Goal: Task Accomplishment & Management: Use online tool/utility

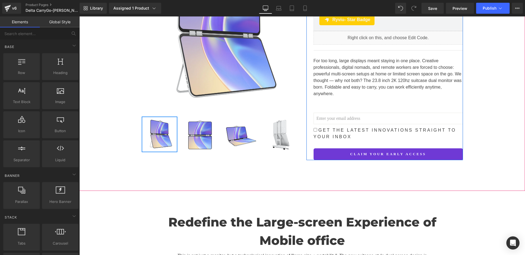
scroll to position [110, 0]
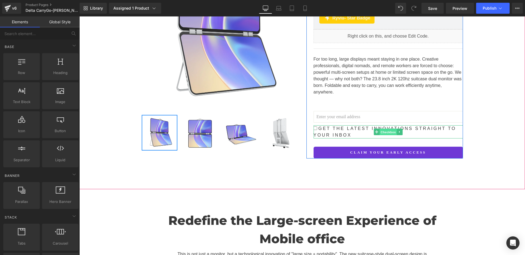
click at [389, 129] on span "Checkbox" at bounding box center [387, 132] width 17 height 7
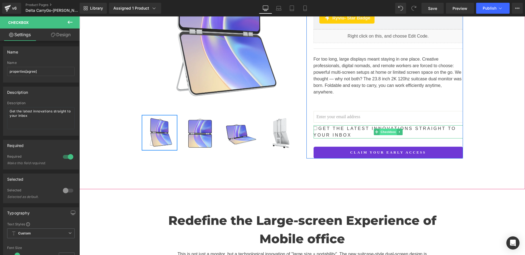
click at [383, 129] on span "Checkbox" at bounding box center [387, 132] width 17 height 7
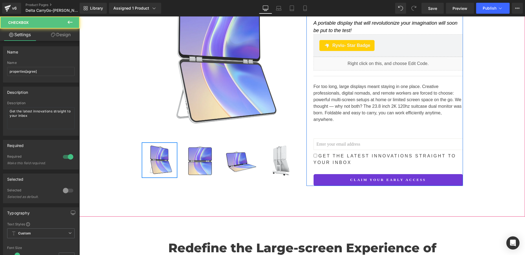
scroll to position [55, 0]
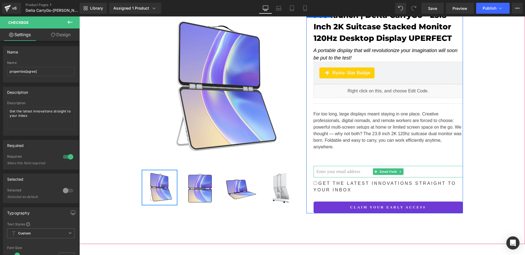
click at [330, 166] on input "email" at bounding box center [387, 172] width 149 height 12
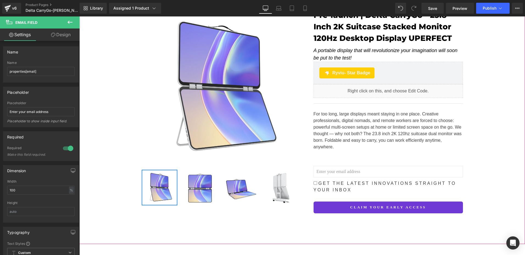
drag, startPoint x: 491, startPoint y: 168, endPoint x: 456, endPoint y: 169, distance: 34.6
click at [491, 168] on div "Reimagined for Motion Heading Row Sale Off (P) Image" at bounding box center [301, 94] width 445 height 243
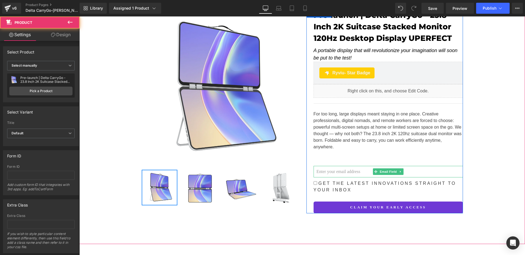
click at [360, 169] on input "email" at bounding box center [387, 172] width 149 height 12
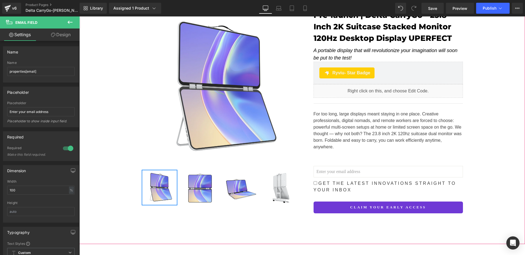
click at [470, 172] on div "Reimagined for Motion Heading Row Sale Off (P) Image" at bounding box center [301, 94] width 445 height 243
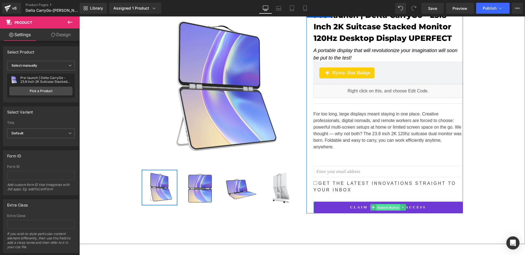
click at [388, 204] on span "Submit Button" at bounding box center [388, 207] width 24 height 7
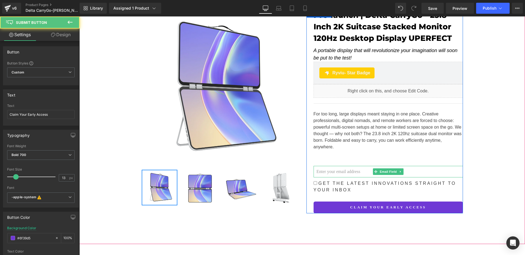
click at [344, 166] on input "email" at bounding box center [387, 172] width 149 height 12
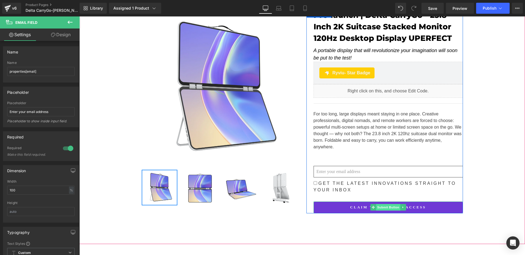
click at [380, 204] on span "Submit Button" at bounding box center [388, 207] width 24 height 7
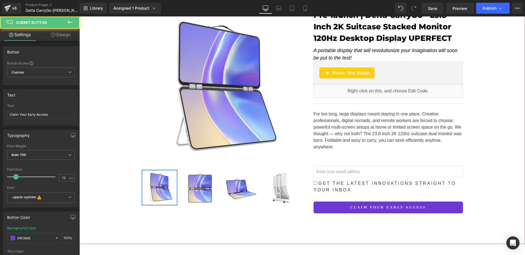
click at [471, 177] on div "Reimagined for Motion Heading Row Sale Off (P) Image" at bounding box center [301, 94] width 445 height 243
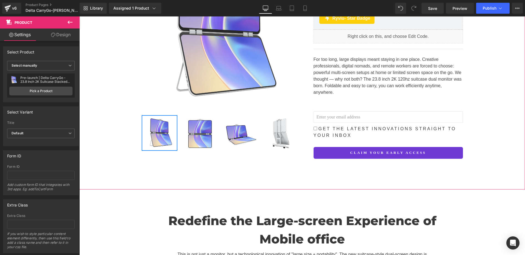
scroll to position [110, 0]
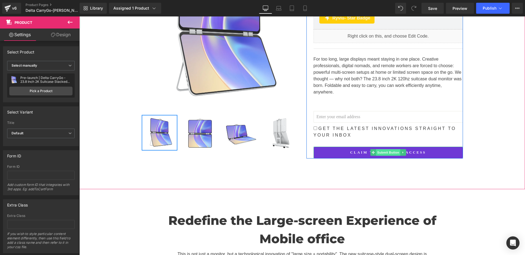
click at [378, 149] on span "Submit Button" at bounding box center [388, 152] width 24 height 7
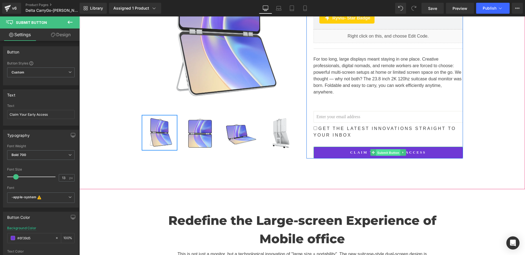
click at [381, 150] on span "Submit Button" at bounding box center [388, 153] width 24 height 7
click at [382, 149] on span "Submit Button" at bounding box center [388, 152] width 24 height 7
click at [401, 151] on icon at bounding box center [402, 152] width 3 height 3
click at [398, 151] on icon at bounding box center [399, 152] width 3 height 3
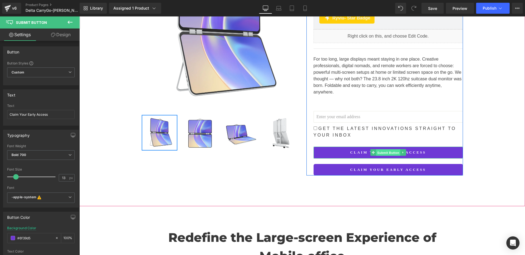
click at [380, 150] on span "Submit Button" at bounding box center [388, 153] width 24 height 7
click at [386, 150] on span "Submit Button" at bounding box center [388, 153] width 24 height 7
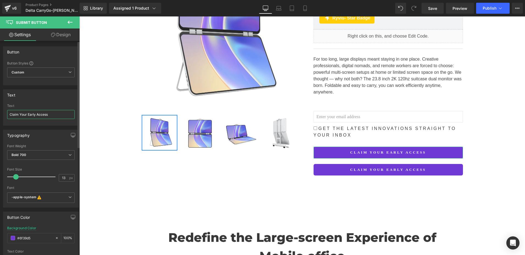
click at [61, 115] on input "Claim Your Early Access" at bounding box center [41, 114] width 68 height 9
paste input "Subscribe to get information"
click at [34, 116] on input "Subscribe to get information" at bounding box center [41, 114] width 68 height 9
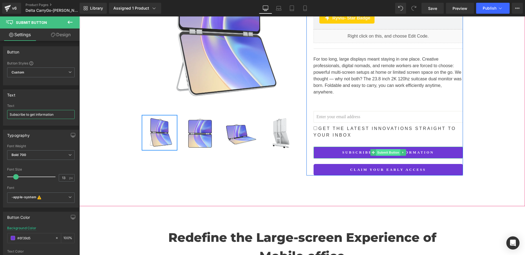
click at [381, 149] on span "Submit Button" at bounding box center [388, 152] width 24 height 7
click at [386, 149] on span "Submit Button" at bounding box center [388, 152] width 24 height 7
click at [386, 150] on span "Submit Button" at bounding box center [388, 153] width 24 height 7
click at [386, 149] on span "Submit Button" at bounding box center [388, 152] width 24 height 7
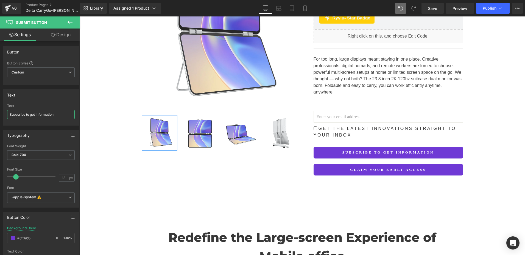
type input "Subscribe to get information"
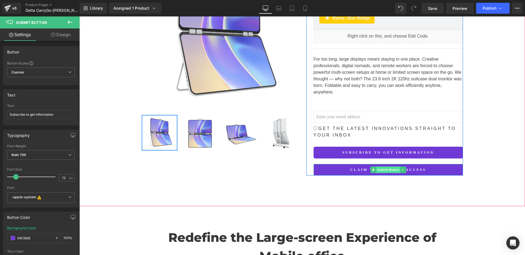
click at [380, 167] on span "Submit Button" at bounding box center [388, 170] width 24 height 7
click at [383, 150] on span "Submit Button" at bounding box center [388, 153] width 24 height 7
click at [383, 149] on span "Submit Button" at bounding box center [388, 152] width 24 height 7
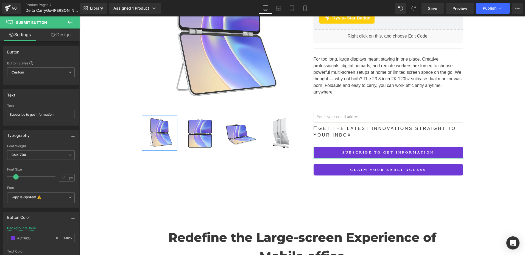
click at [60, 35] on link "Design" at bounding box center [61, 35] width 40 height 12
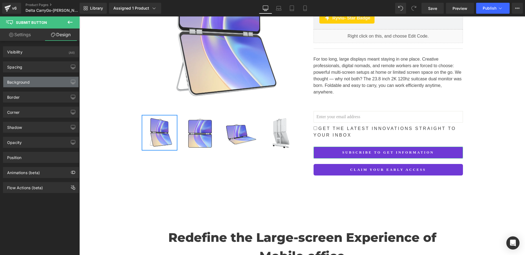
click at [18, 85] on div "Background" at bounding box center [40, 82] width 75 height 10
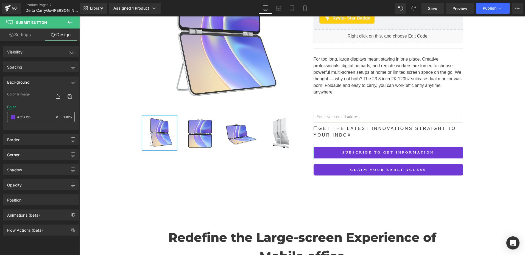
click at [36, 116] on input "#6f39d5" at bounding box center [34, 117] width 35 height 6
click at [30, 142] on div "Border" at bounding box center [40, 139] width 75 height 10
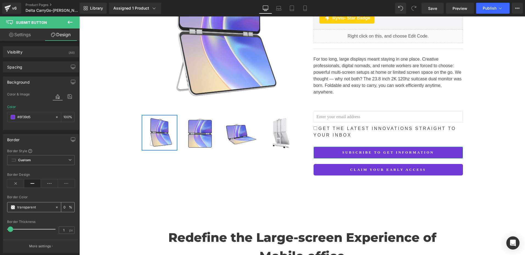
click at [45, 207] on input "transparent" at bounding box center [34, 207] width 35 height 6
paste input "#6f39d5"
type input "#6f39d5"
type input "100"
type input "#6f39d5"
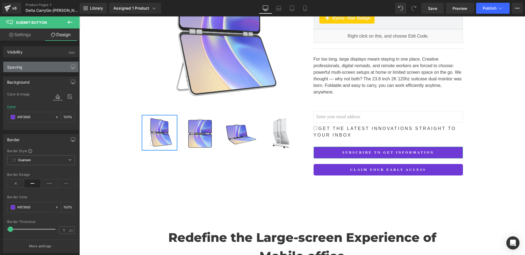
click at [29, 69] on div "Spacing" at bounding box center [40, 67] width 75 height 10
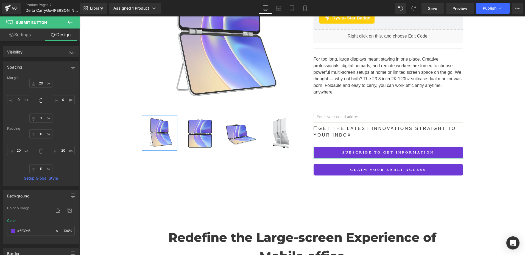
click at [29, 69] on div "Spacing" at bounding box center [40, 67] width 75 height 10
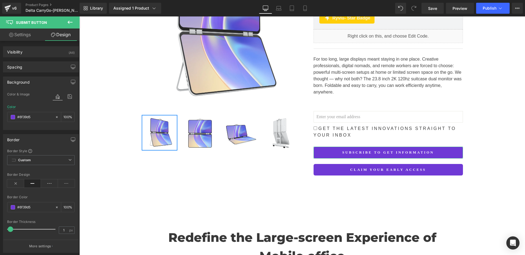
click at [21, 84] on div "Background" at bounding box center [18, 81] width 23 height 8
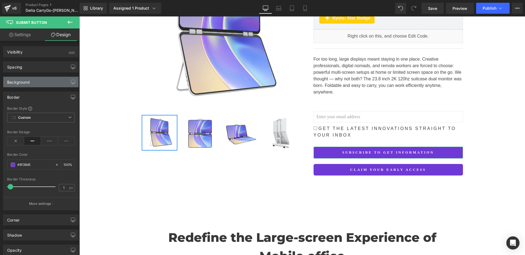
click at [21, 84] on div "Background" at bounding box center [18, 81] width 23 height 8
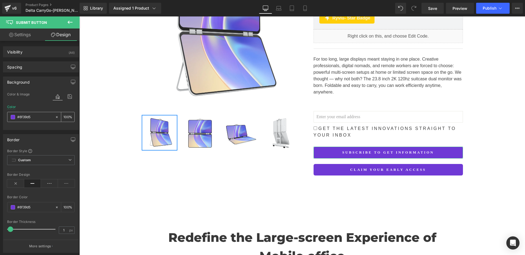
click at [55, 115] on icon at bounding box center [57, 117] width 4 height 4
type input "none"
type input "0"
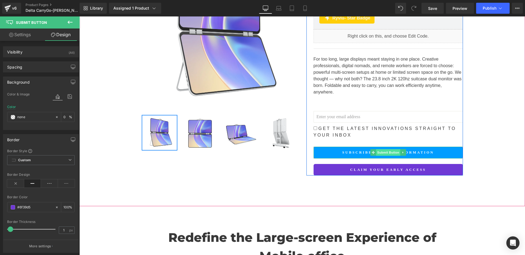
click at [385, 149] on span "Submit Button" at bounding box center [388, 152] width 24 height 7
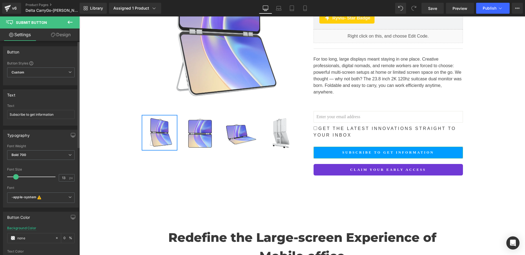
click at [68, 41] on div "Button Button Styles Custom Custom Setup Global Style Custom Setup Global Style…" at bounding box center [41, 249] width 82 height 416
click at [63, 35] on link "Design" at bounding box center [61, 35] width 40 height 12
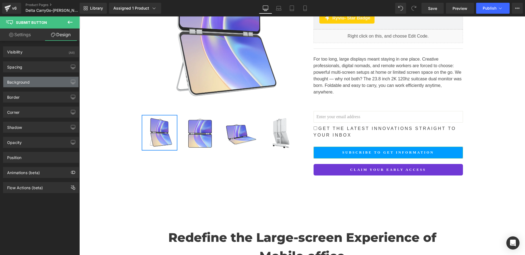
click at [34, 83] on div "Background" at bounding box center [40, 82] width 75 height 10
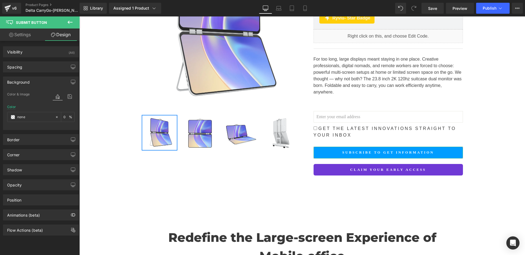
click at [15, 33] on link "Settings" at bounding box center [20, 35] width 40 height 12
type input "0"
type input "100"
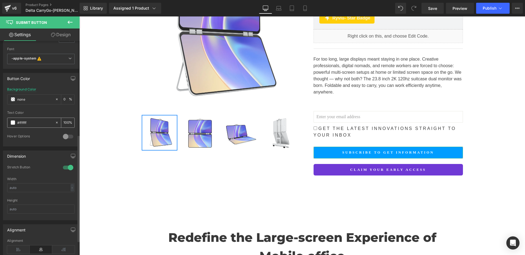
scroll to position [108, 0]
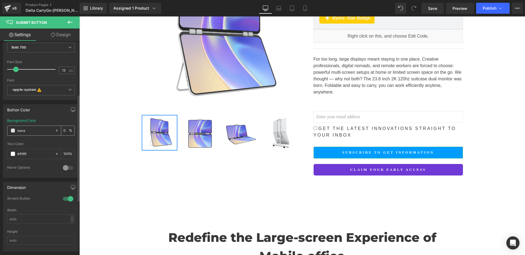
click at [29, 130] on input "none" at bounding box center [34, 131] width 35 height 6
click at [36, 153] on input "#ffffff" at bounding box center [34, 154] width 35 height 6
paste input "6f39d5"
type input "#6f39d5"
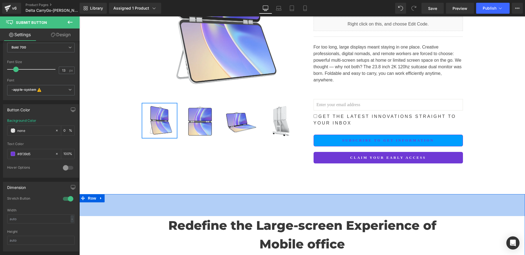
scroll to position [110, 0]
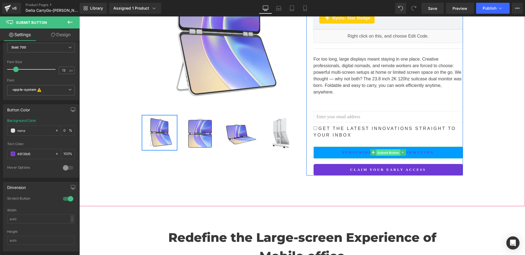
click at [383, 150] on span "Submit Button" at bounding box center [388, 153] width 24 height 7
click at [385, 167] on span "Submit Button" at bounding box center [388, 170] width 24 height 7
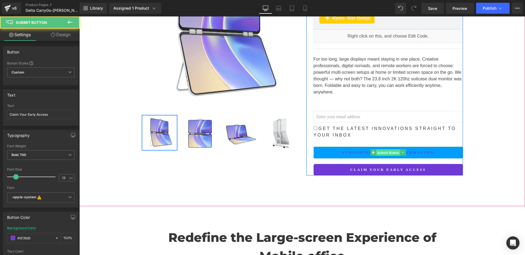
click at [383, 150] on span "Submit Button" at bounding box center [388, 153] width 24 height 7
click at [385, 149] on span "Submit Button" at bounding box center [388, 152] width 24 height 7
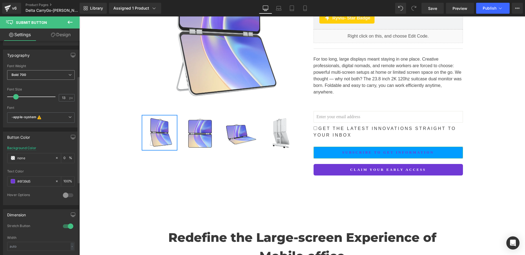
scroll to position [0, 0]
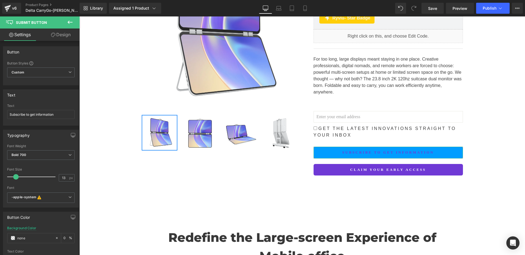
click at [57, 34] on link "Design" at bounding box center [61, 35] width 40 height 12
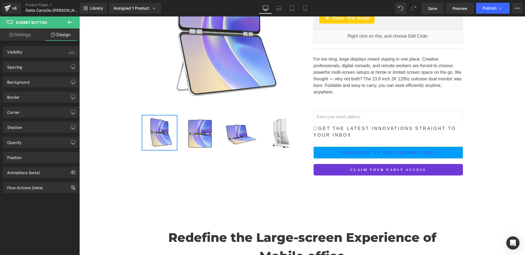
click at [21, 35] on link "Settings" at bounding box center [20, 35] width 40 height 12
type input "0"
type input "100"
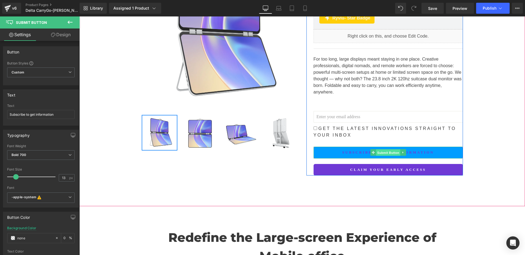
click at [386, 150] on span "Submit Button" at bounding box center [388, 153] width 24 height 7
click at [386, 149] on span "Submit Button" at bounding box center [388, 152] width 24 height 7
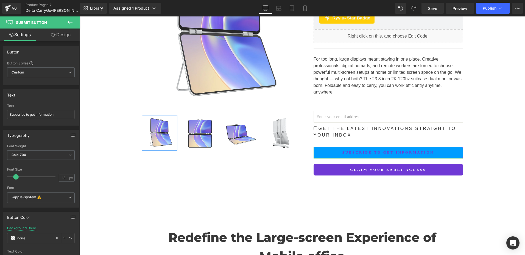
click at [67, 33] on link "Design" at bounding box center [61, 35] width 40 height 12
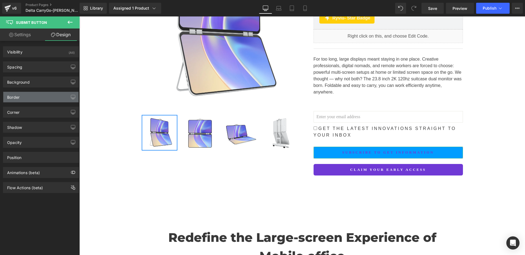
click at [31, 98] on div "Border" at bounding box center [40, 97] width 75 height 10
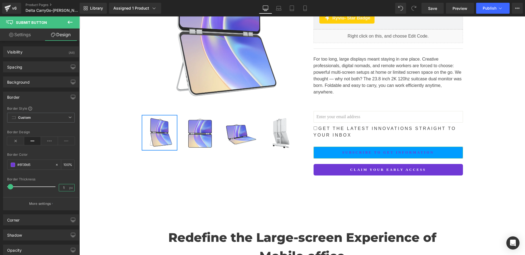
click at [62, 188] on input "1" at bounding box center [64, 187] width 10 height 7
type input "2"
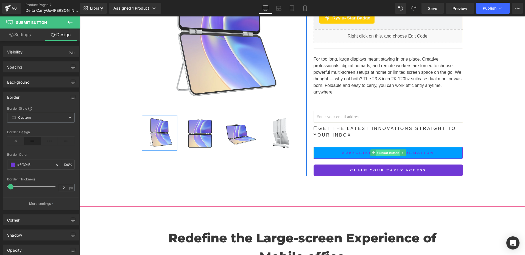
click at [386, 150] on span "Submit Button" at bounding box center [388, 153] width 24 height 7
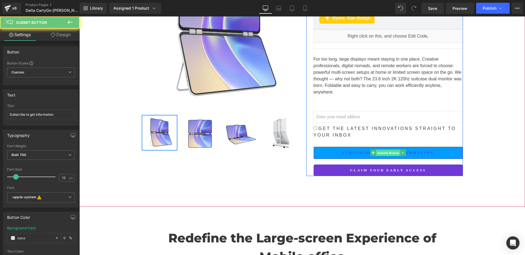
click at [386, 150] on span "Submit Button" at bounding box center [388, 153] width 24 height 7
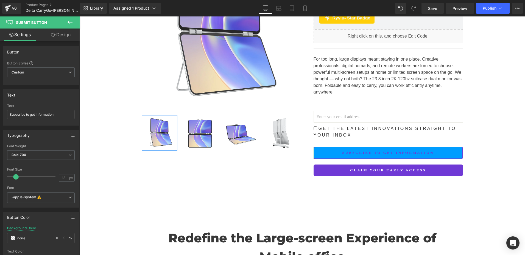
click at [51, 29] on link "Design" at bounding box center [61, 35] width 40 height 12
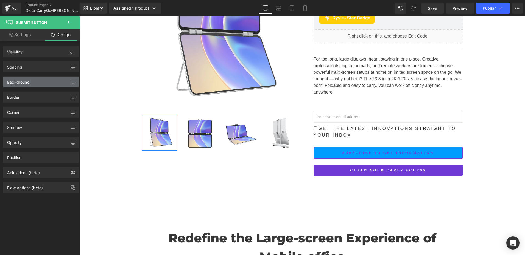
click at [19, 87] on div "Background" at bounding box center [40, 82] width 75 height 10
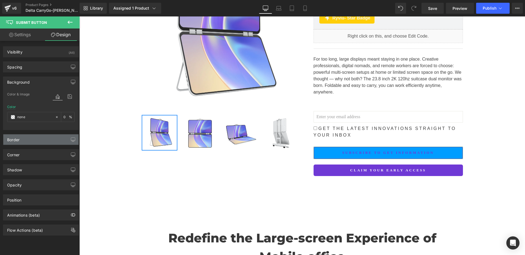
click at [28, 144] on div "Border" at bounding box center [40, 139] width 75 height 10
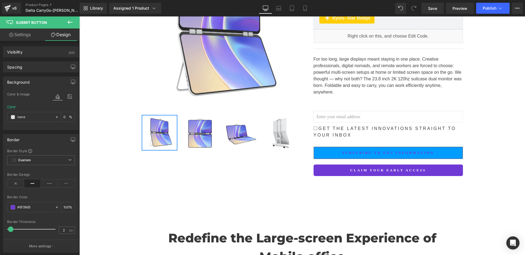
click at [28, 144] on div "Border" at bounding box center [40, 139] width 75 height 10
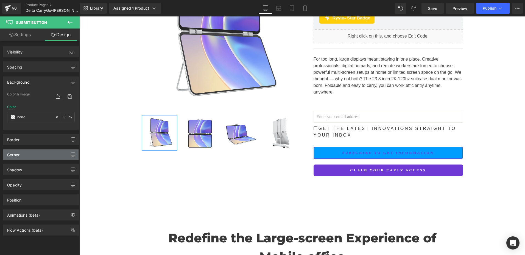
click at [29, 157] on div "Corner" at bounding box center [40, 155] width 75 height 10
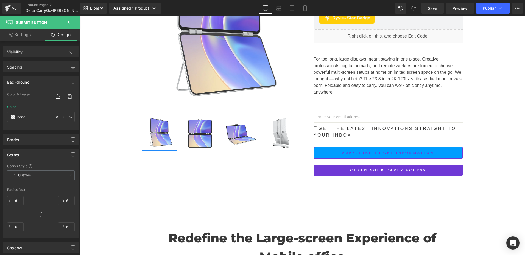
click at [29, 157] on div "Corner" at bounding box center [40, 155] width 75 height 10
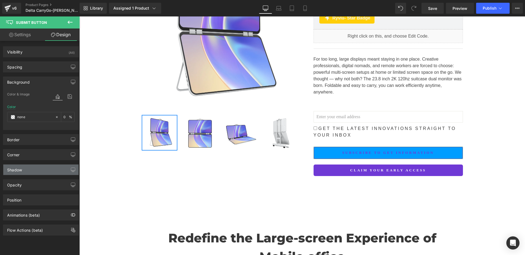
click at [30, 170] on div "Shadow" at bounding box center [40, 170] width 75 height 10
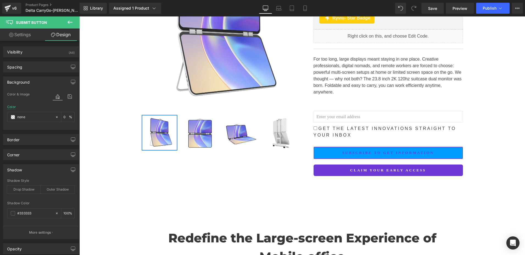
click at [30, 170] on div "Shadow" at bounding box center [40, 170] width 75 height 10
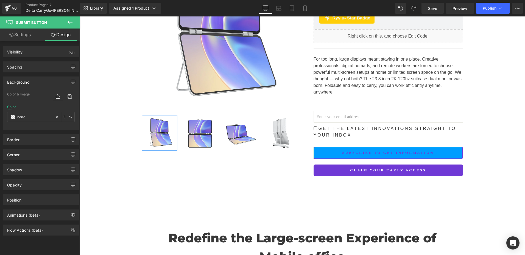
click at [30, 190] on div "Position Advanced option : Please proceed if you have coding knowledge. Relativ…" at bounding box center [41, 197] width 82 height 15
click at [31, 187] on div "Opacity" at bounding box center [40, 185] width 75 height 10
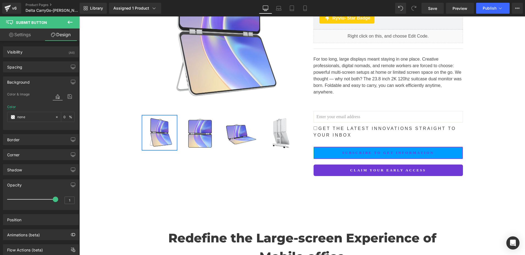
click at [31, 187] on div "Opacity" at bounding box center [40, 185] width 75 height 10
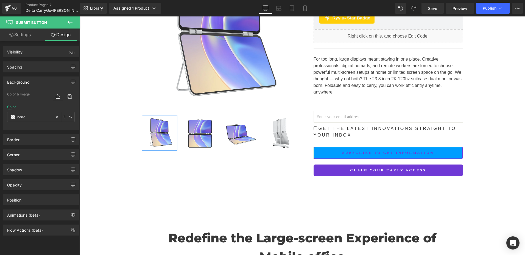
click at [14, 33] on link "Settings" at bounding box center [20, 35] width 40 height 12
type input "0"
type input "100"
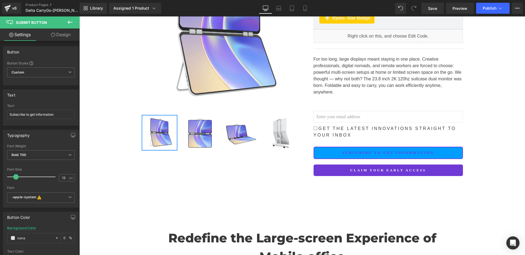
click at [70, 26] on button at bounding box center [69, 22] width 19 height 12
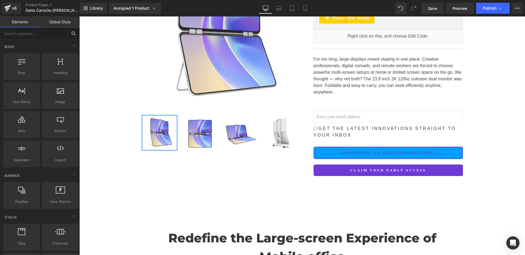
click at [21, 34] on input "text" at bounding box center [34, 33] width 68 height 12
type input "email"
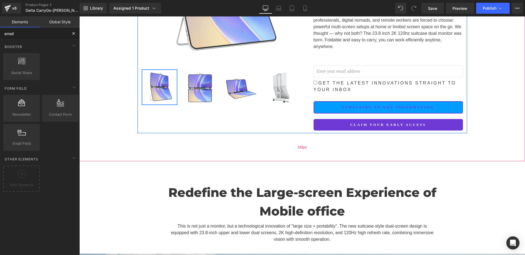
scroll to position [165, 0]
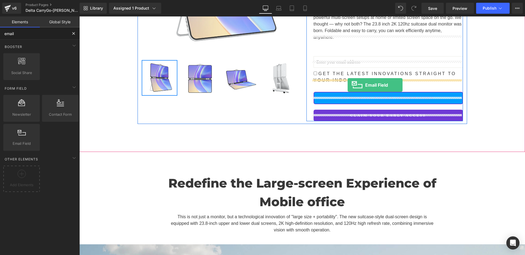
drag, startPoint x: 105, startPoint y: 159, endPoint x: 347, endPoint y: 85, distance: 253.6
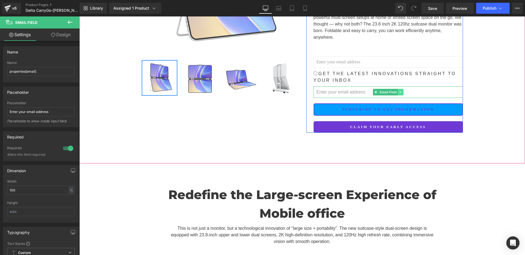
click at [397, 89] on link at bounding box center [400, 92] width 6 height 7
click at [402, 91] on icon at bounding box center [403, 92] width 3 height 3
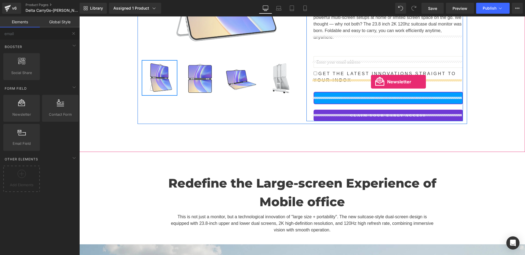
drag, startPoint x: 103, startPoint y: 134, endPoint x: 371, endPoint y: 82, distance: 273.1
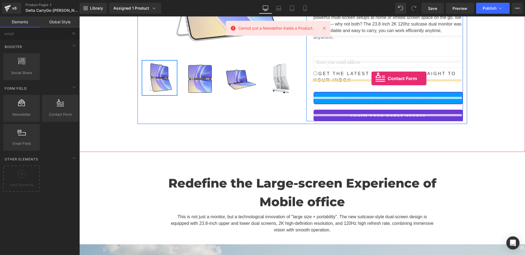
drag, startPoint x: 140, startPoint y: 131, endPoint x: 371, endPoint y: 78, distance: 236.6
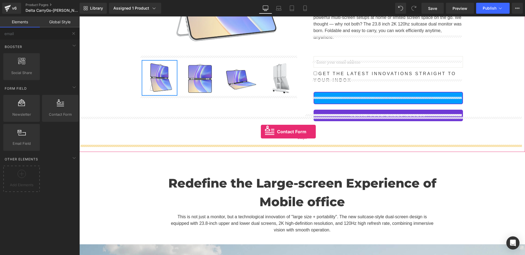
drag, startPoint x: 126, startPoint y: 124, endPoint x: 261, endPoint y: 132, distance: 135.2
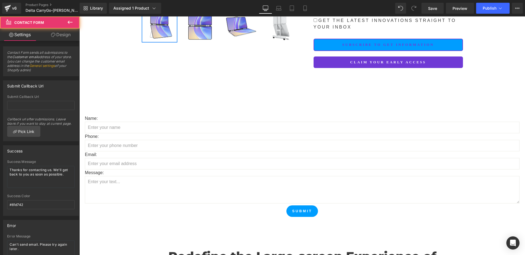
scroll to position [220, 0]
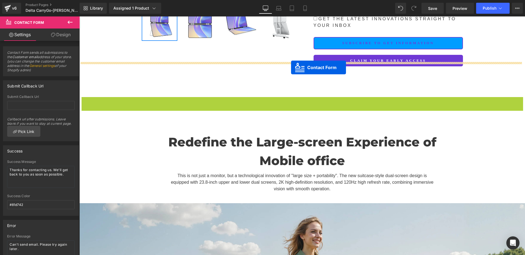
drag, startPoint x: 282, startPoint y: 94, endPoint x: 290, endPoint y: 67, distance: 28.2
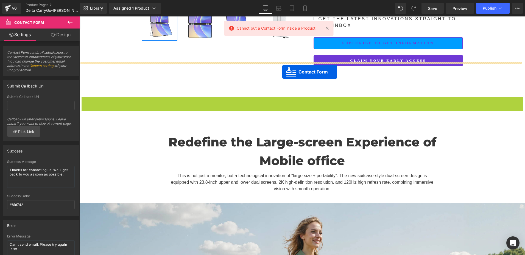
drag, startPoint x: 283, startPoint y: 95, endPoint x: 282, endPoint y: 72, distance: 22.8
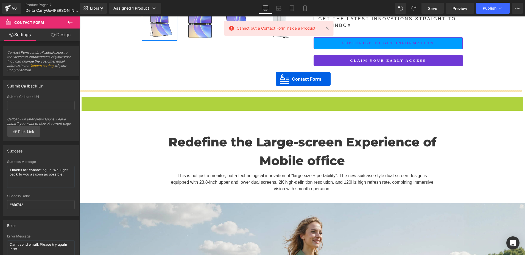
drag, startPoint x: 284, startPoint y: 95, endPoint x: 276, endPoint y: 79, distance: 17.7
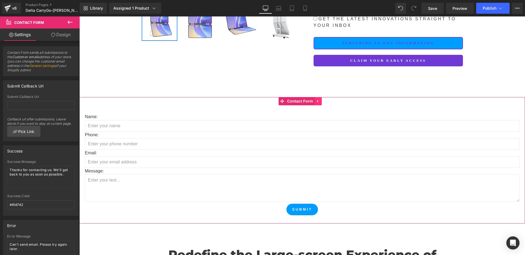
click at [318, 99] on icon at bounding box center [318, 101] width 4 height 4
click at [322, 99] on icon at bounding box center [321, 101] width 4 height 4
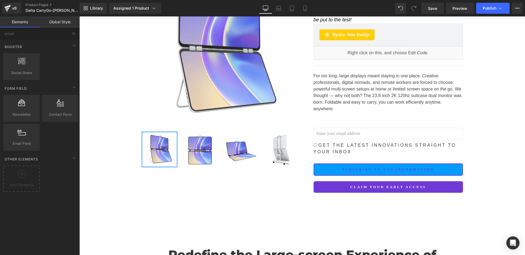
scroll to position [110, 0]
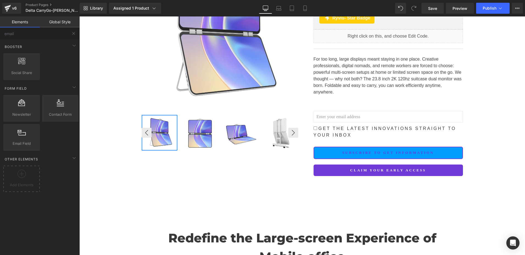
click at [266, 122] on img at bounding box center [281, 133] width 35 height 35
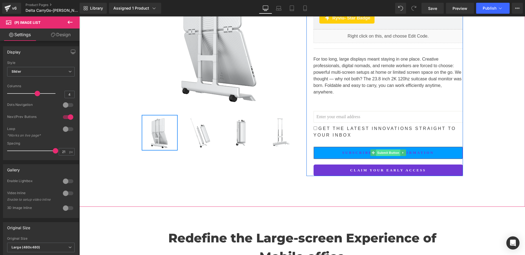
click at [380, 150] on span "Submit Button" at bounding box center [388, 153] width 24 height 7
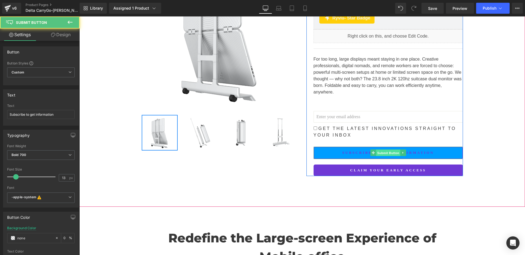
click at [383, 150] on span "Submit Button" at bounding box center [388, 153] width 24 height 7
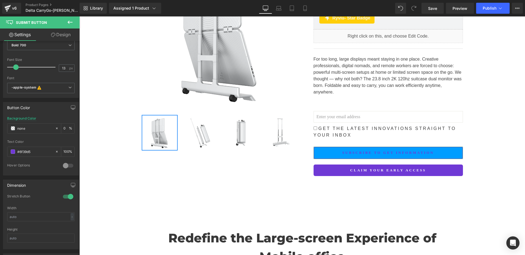
click at [61, 30] on link "Design" at bounding box center [61, 35] width 40 height 12
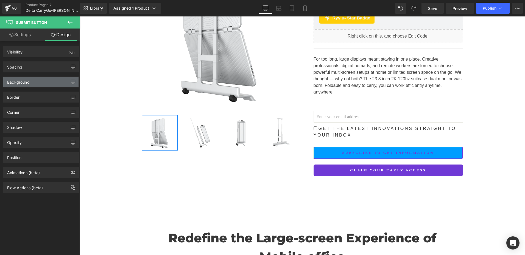
click at [25, 85] on div "Background" at bounding box center [40, 82] width 75 height 10
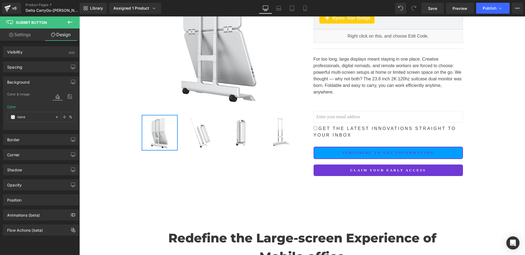
click at [74, 24] on button at bounding box center [69, 22] width 19 height 12
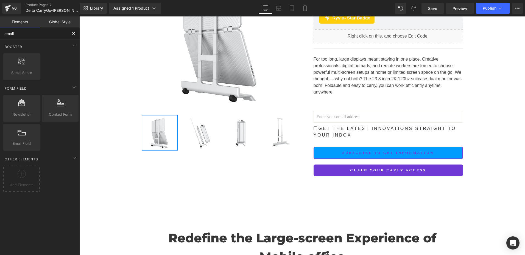
click at [19, 35] on input "email" at bounding box center [34, 33] width 68 height 12
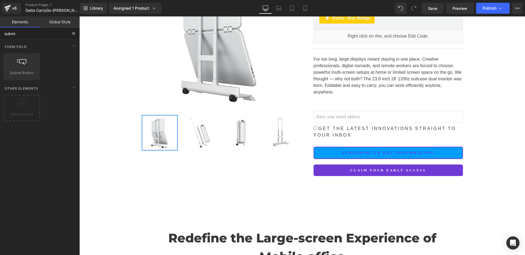
type input "submit"
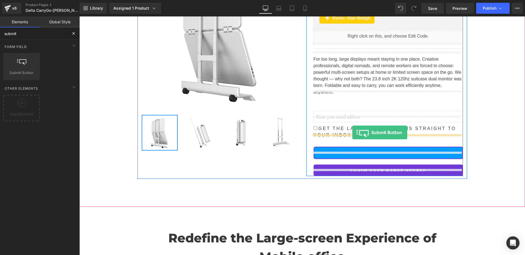
drag, startPoint x: 100, startPoint y: 89, endPoint x: 352, endPoint y: 133, distance: 255.6
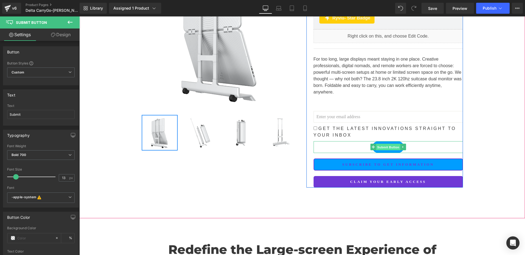
click at [385, 144] on span "Submit Button" at bounding box center [388, 147] width 24 height 7
click at [386, 144] on span "Submit Button" at bounding box center [388, 147] width 24 height 7
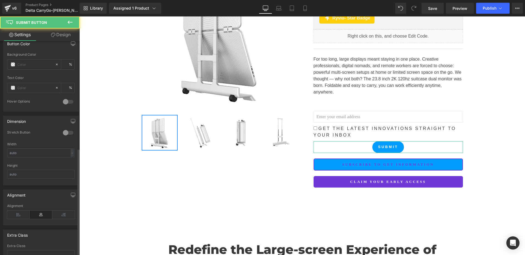
scroll to position [217, 0]
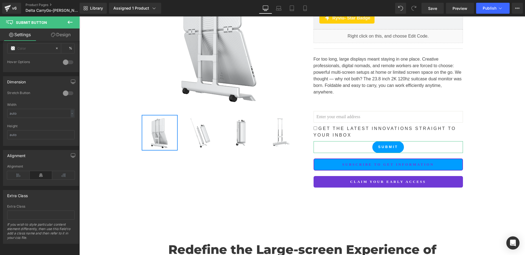
click at [61, 32] on link "Design" at bounding box center [61, 35] width 40 height 12
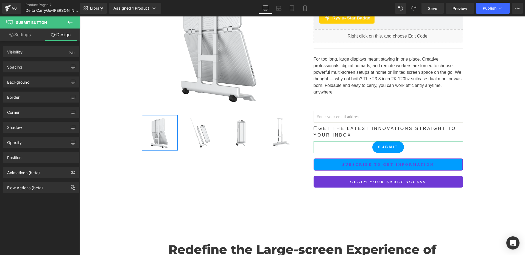
type input "#009dff"
type input "100"
click at [23, 83] on div "Background" at bounding box center [18, 81] width 23 height 8
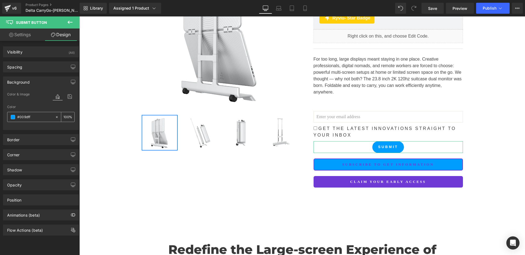
click at [55, 116] on icon at bounding box center [57, 117] width 4 height 4
type input "none"
type input "0"
click at [55, 116] on icon at bounding box center [57, 117] width 4 height 4
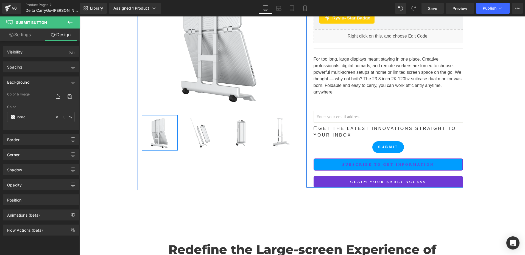
click at [387, 144] on span "Submit Button" at bounding box center [388, 147] width 24 height 7
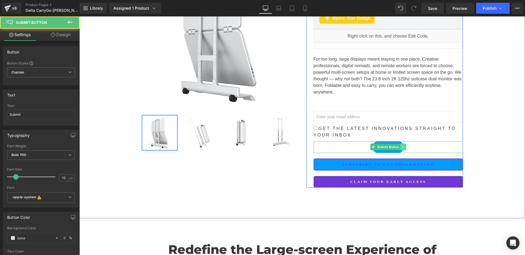
click at [401, 145] on icon at bounding box center [402, 146] width 3 height 3
click at [404, 145] on icon at bounding box center [405, 146] width 3 height 3
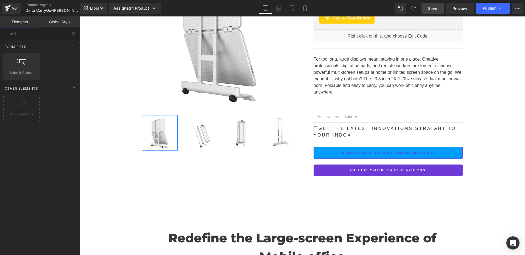
click at [434, 8] on span "Save" at bounding box center [432, 8] width 9 height 6
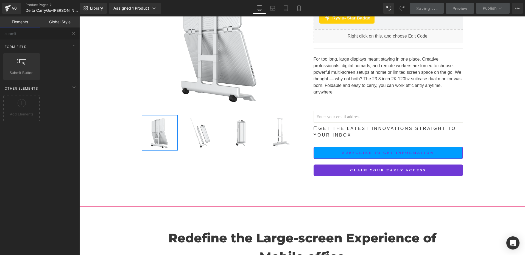
click at [387, 170] on div "Sale Off (P) Image ‹" at bounding box center [301, 62] width 329 height 233
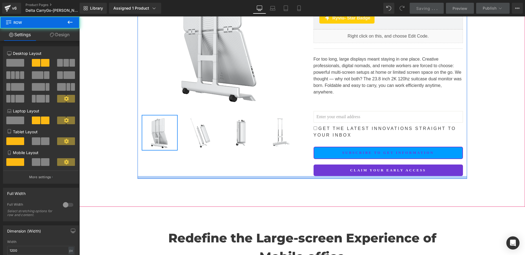
click at [388, 165] on div "Claim Your Early Access Submit Button" at bounding box center [387, 171] width 149 height 12
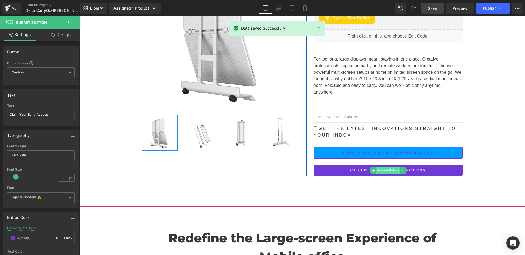
click at [377, 167] on span "Submit Button" at bounding box center [388, 170] width 24 height 7
click at [379, 167] on span "Submit Button" at bounding box center [388, 170] width 24 height 7
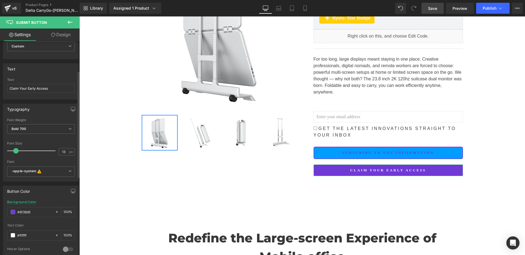
scroll to position [25, 0]
click at [44, 174] on b "-apple-system This font has been deactivated, you can activate in Font Manager …" at bounding box center [40, 172] width 57 height 5
click at [33, 113] on div "Typography" at bounding box center [40, 110] width 75 height 10
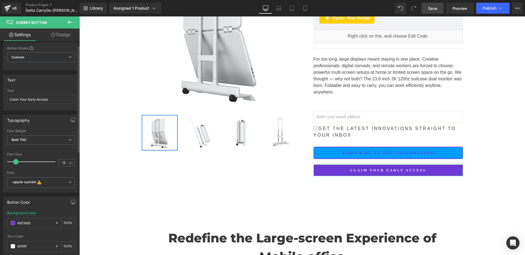
scroll to position [0, 0]
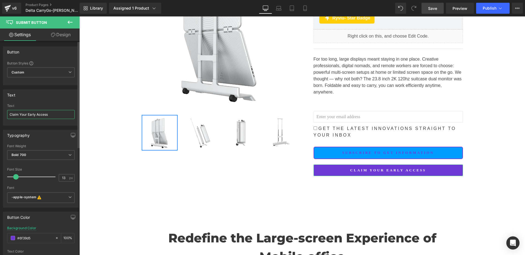
click at [55, 117] on input "Claim Your Early Access" at bounding box center [41, 114] width 68 height 9
click at [36, 75] on span "Custom Setup Global Style" at bounding box center [41, 73] width 68 height 10
click at [39, 57] on div "Button Button Styles Custom Custom Setup Global Style Custom Setup Global Style…" at bounding box center [40, 65] width 74 height 39
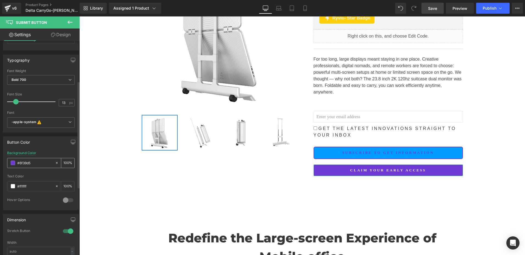
scroll to position [82, 0]
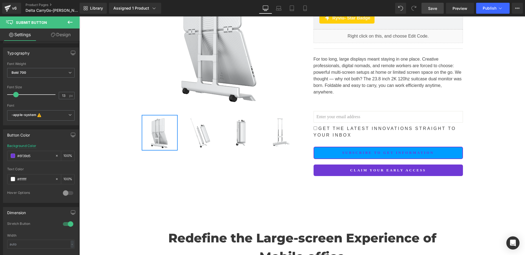
click at [70, 24] on icon at bounding box center [70, 22] width 7 height 7
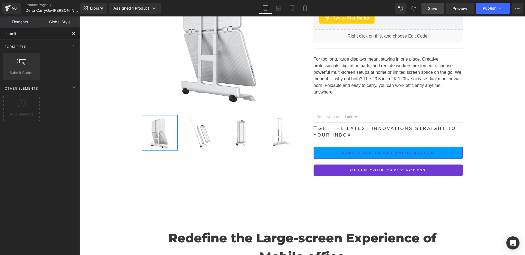
click at [27, 33] on input "submit" at bounding box center [34, 33] width 68 height 12
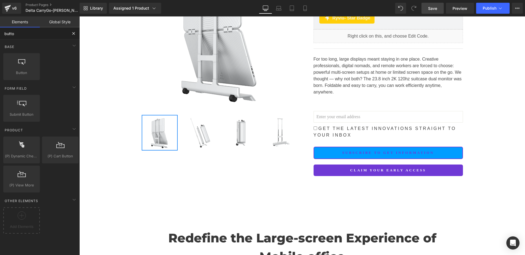
type input "button"
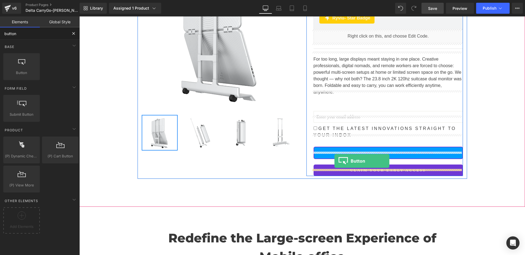
drag, startPoint x: 97, startPoint y: 91, endPoint x: 334, endPoint y: 161, distance: 247.1
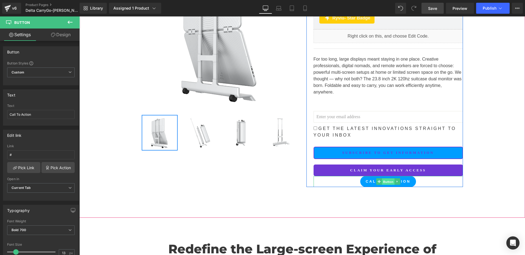
click at [382, 179] on span "Button" at bounding box center [388, 182] width 13 height 7
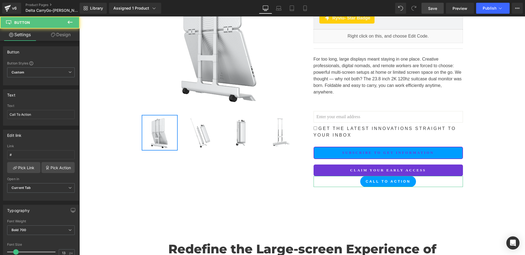
click at [61, 35] on link "Design" at bounding box center [61, 35] width 40 height 12
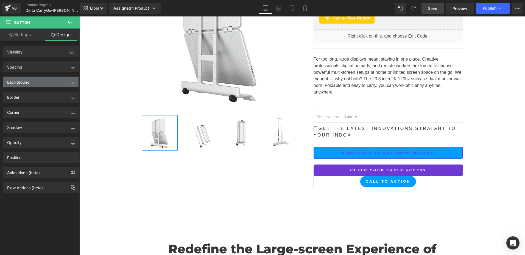
click at [32, 84] on div "Background" at bounding box center [40, 82] width 75 height 10
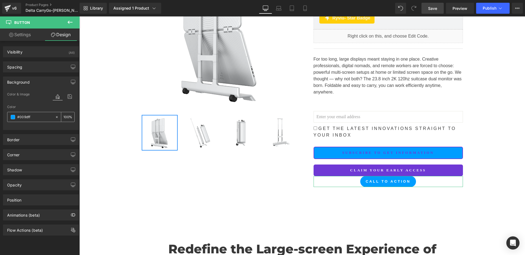
click at [33, 119] on input "#009dff" at bounding box center [34, 117] width 35 height 6
paste input "6f39d5"
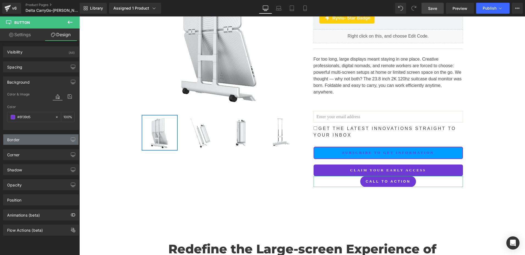
type input "#6f39d5"
click at [28, 141] on div "Border" at bounding box center [40, 139] width 75 height 10
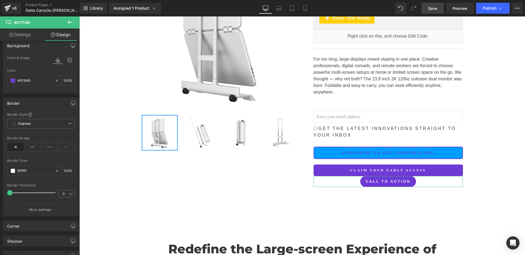
scroll to position [104, 0]
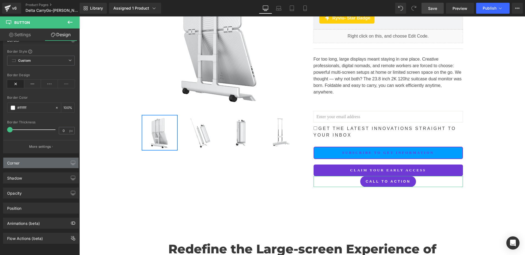
click at [29, 158] on div "Corner" at bounding box center [40, 163] width 75 height 10
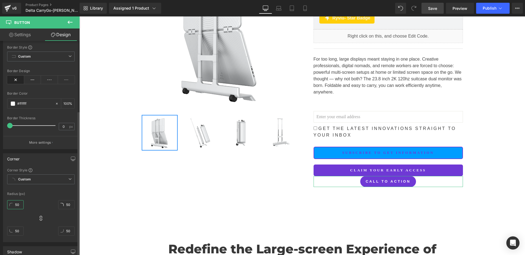
click at [21, 207] on input "50" at bounding box center [15, 204] width 16 height 9
type input "6"
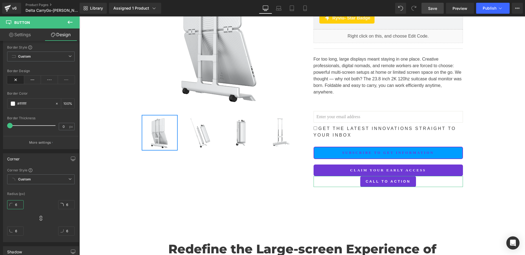
type input "6"
drag, startPoint x: 17, startPoint y: 33, endPoint x: 13, endPoint y: 49, distance: 16.7
click at [17, 33] on link "Settings" at bounding box center [20, 35] width 40 height 12
type input "#6f39d5"
type input "100"
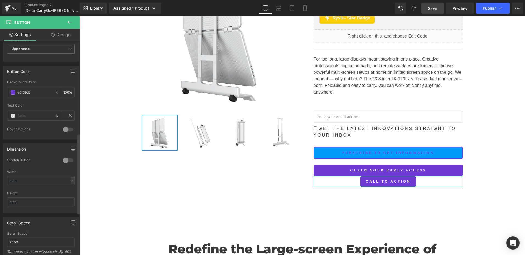
scroll to position [247, 0]
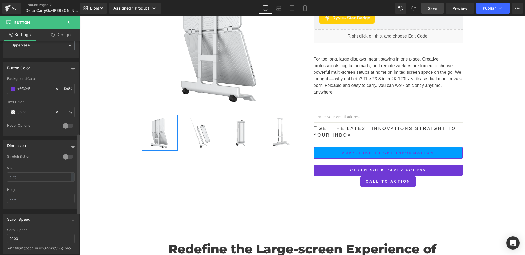
click at [64, 157] on div at bounding box center [67, 157] width 13 height 9
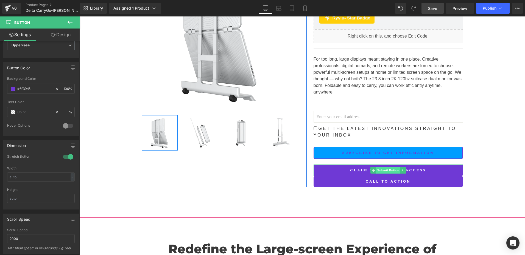
click at [382, 167] on span "Submit Button" at bounding box center [388, 170] width 24 height 7
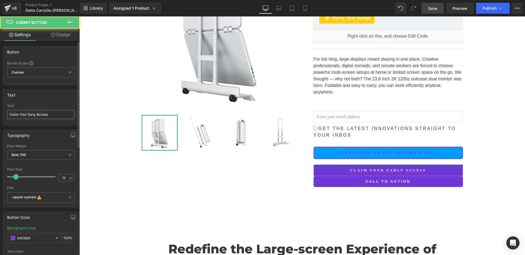
click at [58, 114] on input "Claim Your Early Access" at bounding box center [41, 114] width 68 height 9
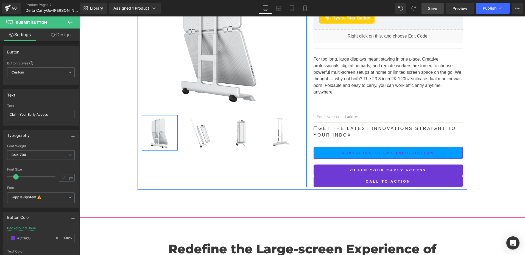
click at [385, 178] on span "Button" at bounding box center [388, 181] width 13 height 7
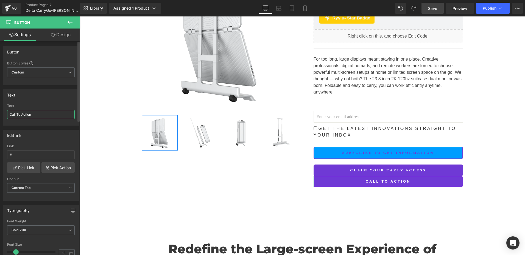
click at [46, 113] on input "Call To Action" at bounding box center [41, 114] width 68 height 9
paste input "laim Your Early Access"
type input "Claim Your Early Access"
click at [38, 97] on div "Text" at bounding box center [40, 95] width 75 height 10
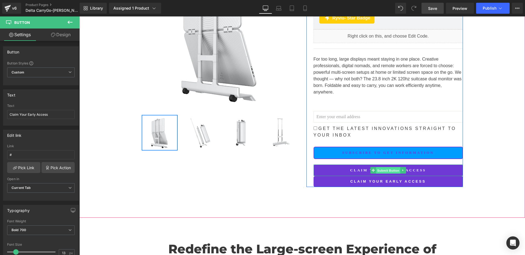
click at [389, 167] on span "Submit Button" at bounding box center [388, 170] width 24 height 7
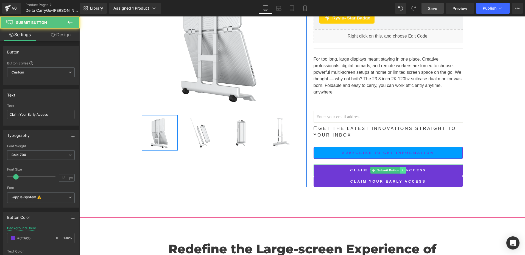
click at [402, 167] on link at bounding box center [403, 170] width 6 height 7
click at [404, 169] on icon at bounding box center [405, 170] width 3 height 3
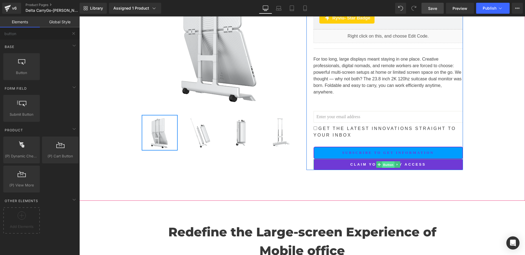
click at [384, 162] on span "Button" at bounding box center [388, 165] width 13 height 7
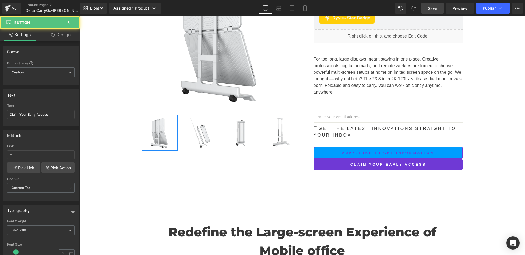
click at [60, 36] on link "Design" at bounding box center [61, 35] width 40 height 12
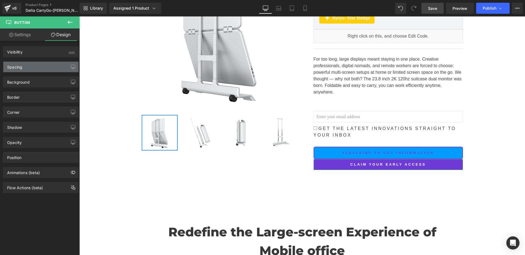
click at [22, 69] on div "Spacing" at bounding box center [14, 66] width 15 height 8
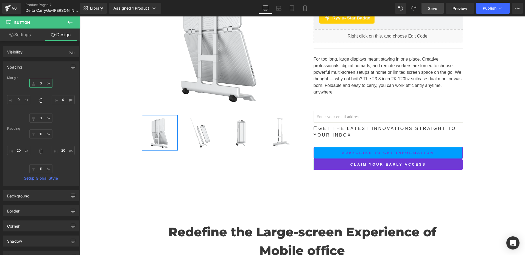
click at [38, 83] on input "0" at bounding box center [40, 83] width 23 height 9
type input "10"
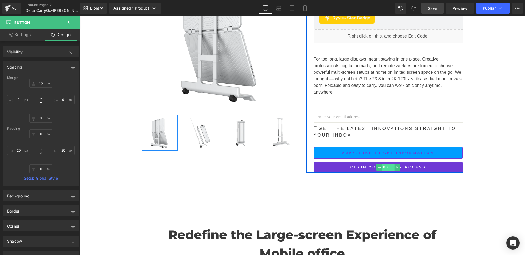
click at [384, 164] on span "Button" at bounding box center [388, 167] width 13 height 7
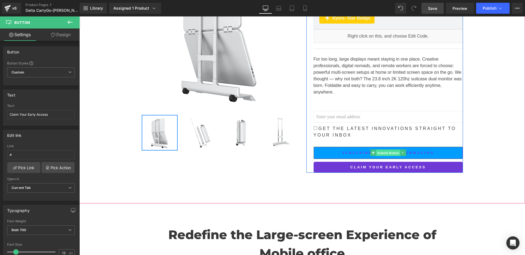
click at [380, 150] on span "Submit Button" at bounding box center [388, 153] width 24 height 7
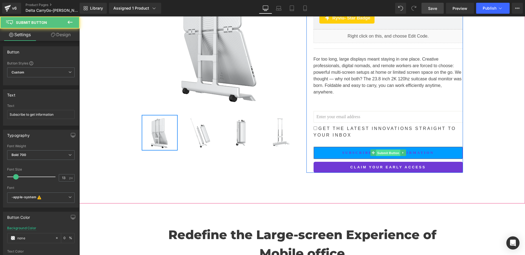
click at [380, 150] on span "Submit Button" at bounding box center [388, 153] width 24 height 7
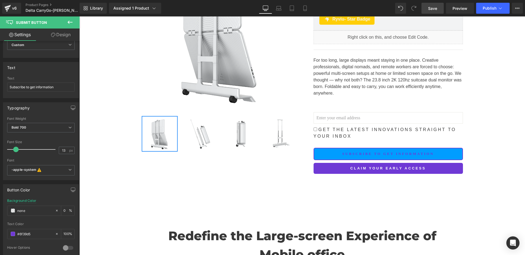
scroll to position [110, 0]
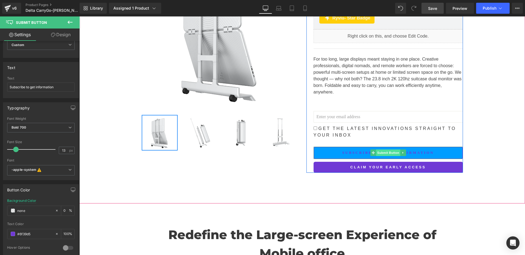
click at [384, 150] on span "Submit Button" at bounding box center [388, 153] width 24 height 7
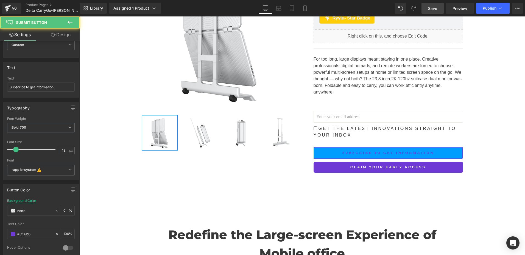
click at [63, 34] on link "Design" at bounding box center [61, 35] width 40 height 12
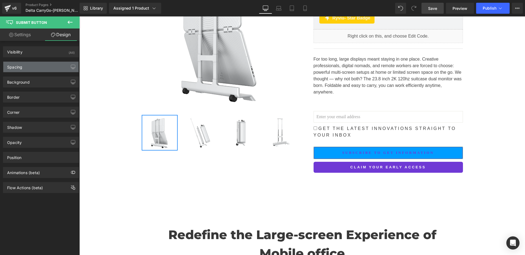
click at [19, 67] on div "Spacing" at bounding box center [14, 66] width 15 height 8
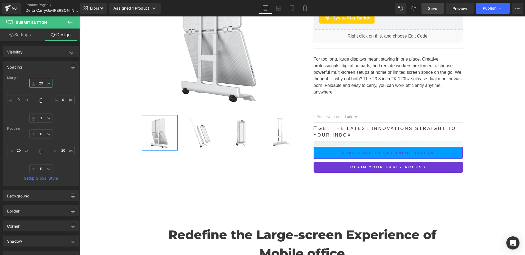
click at [41, 85] on input "20" at bounding box center [40, 83] width 23 height 9
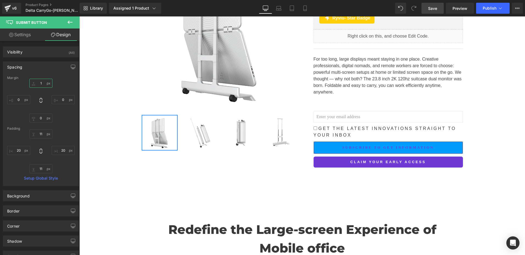
type input "10"
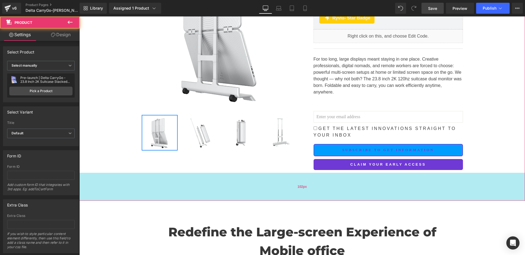
click at [395, 175] on div "102px" at bounding box center [301, 187] width 445 height 28
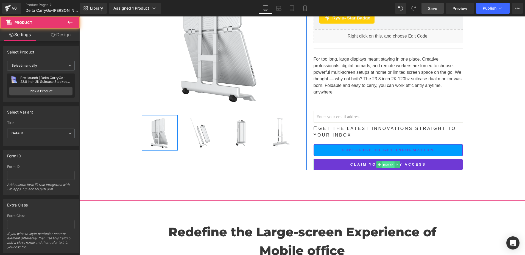
click at [382, 162] on span "Button" at bounding box center [388, 165] width 13 height 7
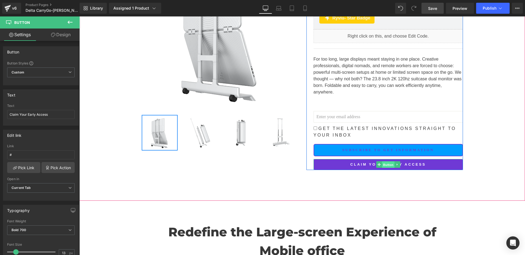
click at [383, 162] on span "Button" at bounding box center [388, 165] width 13 height 7
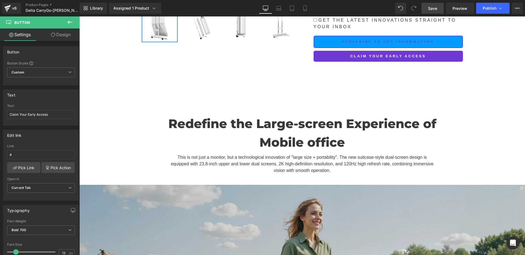
scroll to position [220, 0]
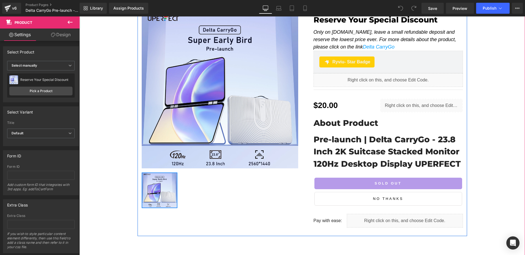
scroll to position [137, 0]
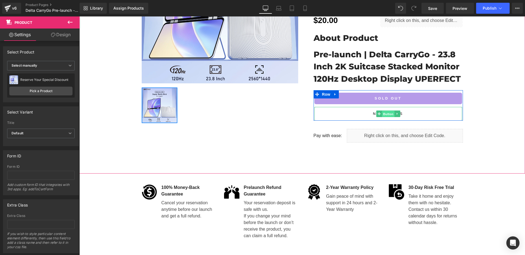
click at [387, 111] on span "Button" at bounding box center [388, 114] width 13 height 7
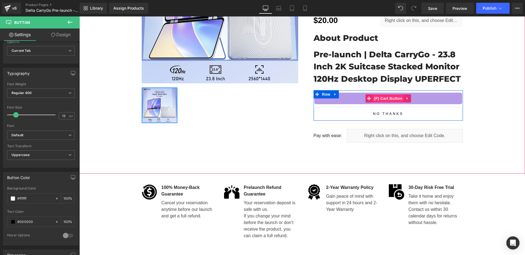
click at [384, 98] on span "(P) Cart Button" at bounding box center [387, 98] width 31 height 8
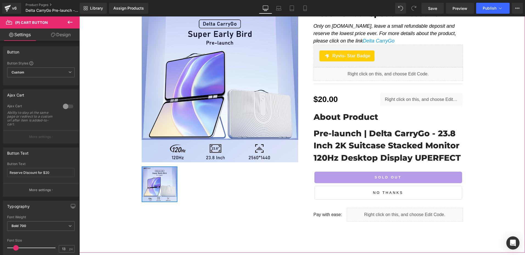
scroll to position [55, 0]
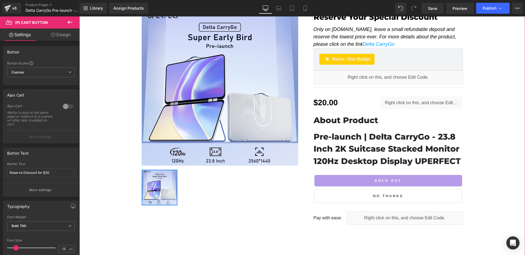
click at [359, 149] on p "Pre-launch | Delta CarryGo - 23.8 Inch 2K Suitcase Stacked Monitor 120Hz Deskto…" at bounding box center [387, 149] width 149 height 37
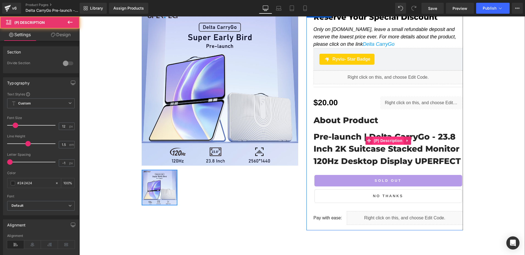
click at [381, 141] on span "(P) Description" at bounding box center [387, 141] width 31 height 8
click at [331, 152] on p "Pre-launch | Delta CarryGo - 23.8 Inch 2K Suitcase Stacked Monitor 120Hz Deskto…" at bounding box center [387, 149] width 149 height 37
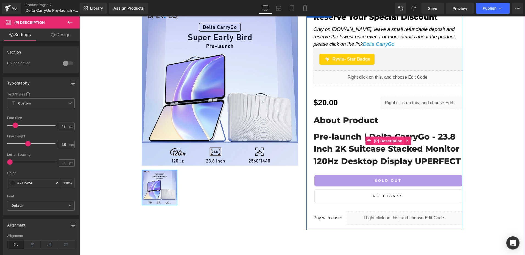
click at [378, 140] on span "(P) Description" at bounding box center [387, 141] width 31 height 8
click at [379, 140] on span "(P) Description" at bounding box center [387, 141] width 31 height 8
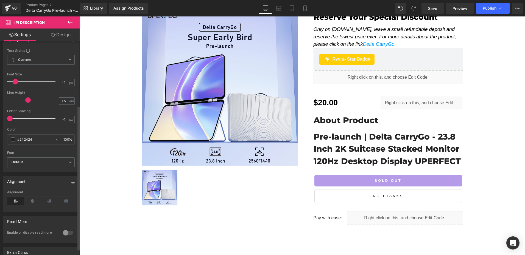
scroll to position [105, 0]
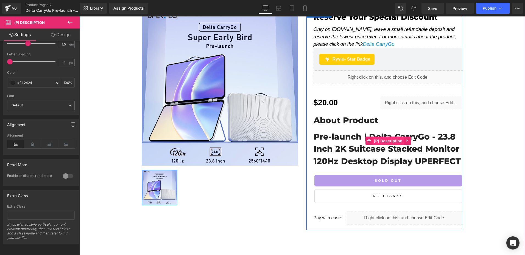
click at [390, 141] on span "(P) Description" at bounding box center [387, 141] width 31 height 8
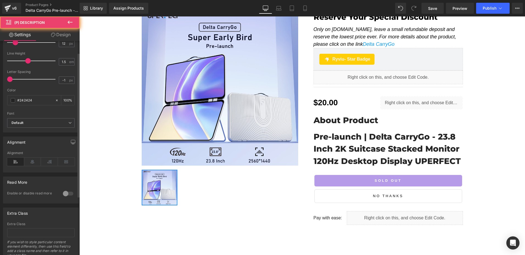
scroll to position [0, 0]
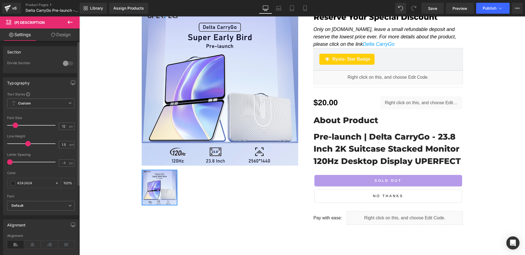
click at [63, 62] on div at bounding box center [67, 63] width 13 height 9
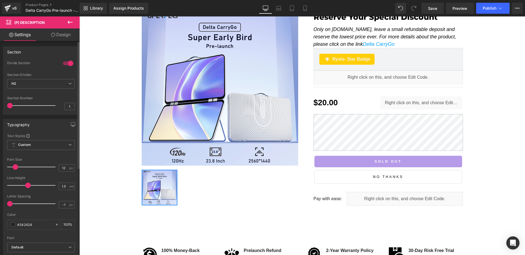
click at [65, 61] on div at bounding box center [67, 63] width 13 height 9
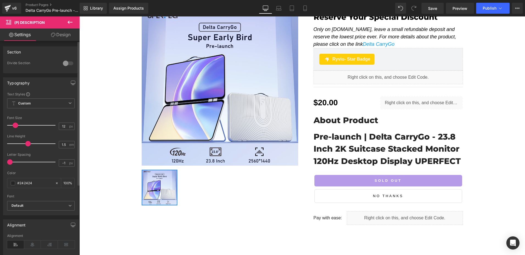
click at [67, 63] on div at bounding box center [67, 63] width 13 height 9
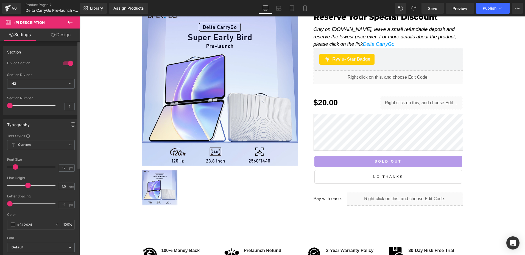
click at [67, 63] on div at bounding box center [67, 63] width 13 height 9
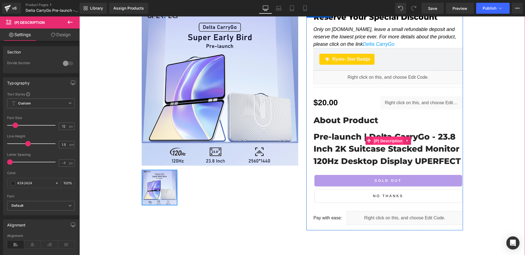
click at [383, 139] on span "(P) Description" at bounding box center [387, 141] width 31 height 8
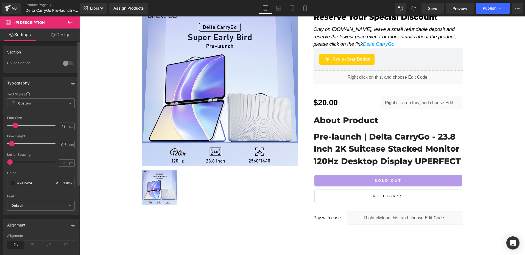
drag, startPoint x: 27, startPoint y: 143, endPoint x: 11, endPoint y: 143, distance: 16.2
click at [11, 143] on span at bounding box center [11, 143] width 5 height 5
click at [61, 143] on input "0.6" at bounding box center [64, 144] width 10 height 7
type input "1.5"
click at [57, 103] on span "Custom Setup Global Style" at bounding box center [41, 104] width 68 height 10
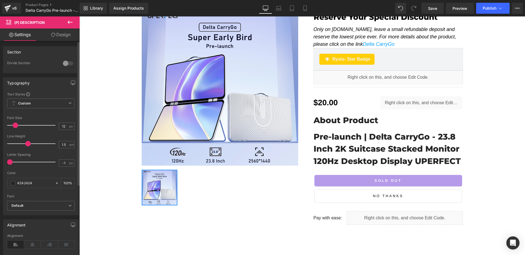
click at [38, 83] on div "Typography" at bounding box center [40, 83] width 75 height 10
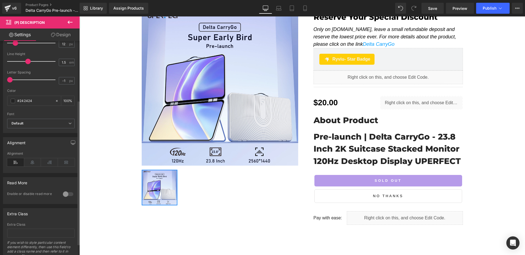
scroll to position [105, 0]
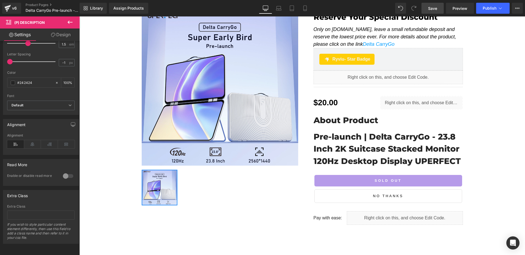
click at [431, 8] on span "Save" at bounding box center [432, 8] width 9 height 6
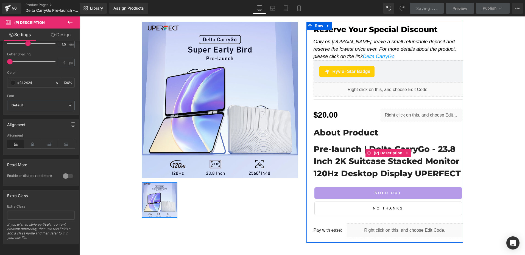
scroll to position [55, 0]
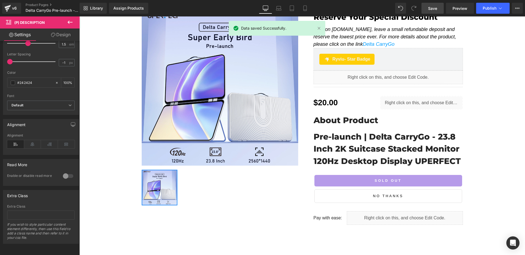
click at [73, 21] on button at bounding box center [69, 22] width 19 height 12
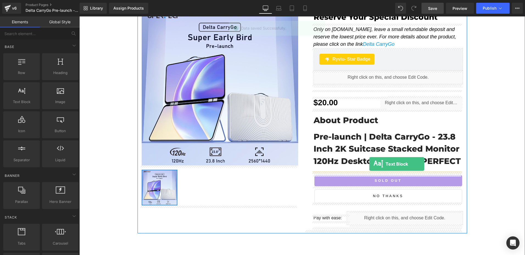
drag, startPoint x: 103, startPoint y: 117, endPoint x: 369, endPoint y: 164, distance: 270.5
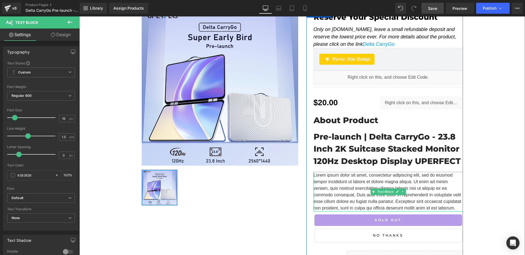
click at [367, 189] on p "Lorem ipsum dolor sit amet, consectetur adipiscing elit, sed do eiusmod tempor …" at bounding box center [387, 192] width 149 height 40
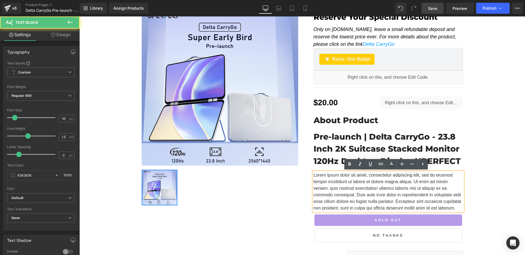
click at [366, 187] on p "Lorem ipsum dolor sit amet, consectetur adipiscing elit, sed do eiusmod tempor …" at bounding box center [387, 192] width 149 height 40
click at [384, 198] on p "Lorem ipsum dolor sit amet, consectetur adipiscing elit, sed do eiusmod tempor …" at bounding box center [387, 192] width 149 height 40
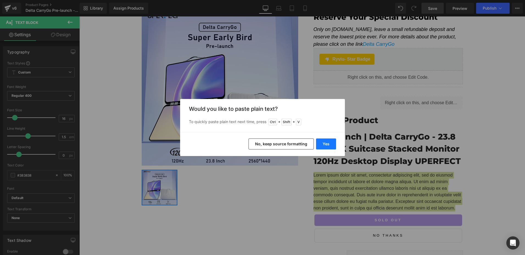
click at [328, 145] on button "Yes" at bounding box center [326, 144] width 20 height 11
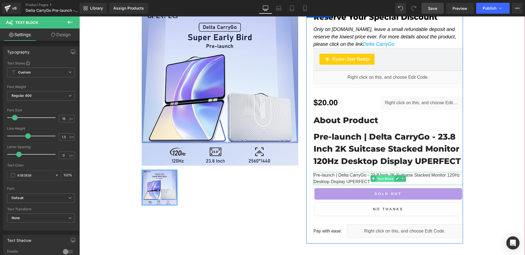
click at [383, 178] on span "Text Block" at bounding box center [385, 178] width 18 height 7
click at [384, 178] on span "Text Block" at bounding box center [385, 178] width 18 height 7
click at [406, 140] on icon at bounding box center [406, 141] width 1 height 2
click at [409, 140] on icon at bounding box center [411, 141] width 4 height 4
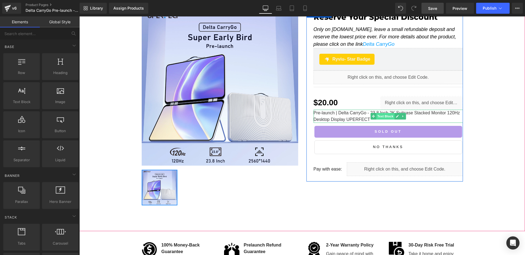
click at [385, 117] on span "Text Block" at bounding box center [385, 116] width 18 height 7
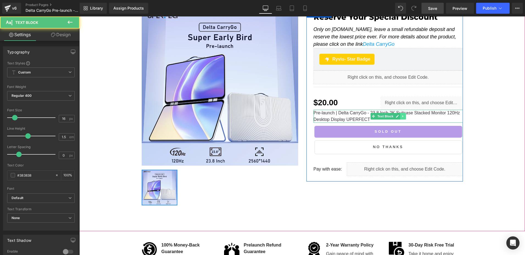
click at [400, 118] on link at bounding box center [403, 116] width 6 height 7
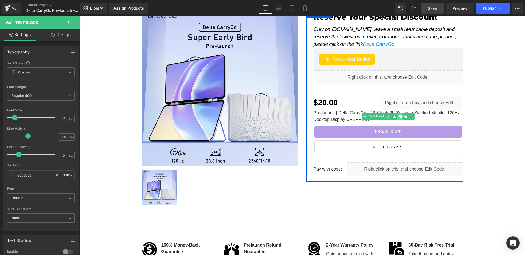
click at [398, 118] on icon at bounding box center [399, 116] width 3 height 3
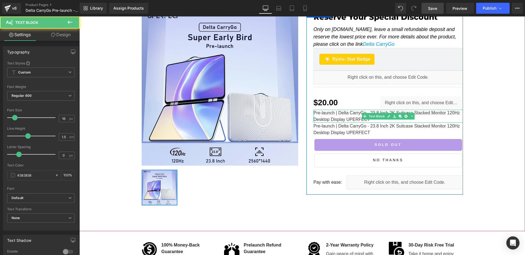
click at [336, 116] on p "Pre-launch | Delta CarryGo - 23.8 Inch 2K Suitcase Stacked Monitor 120Hz Deskto…" at bounding box center [387, 116] width 149 height 13
click at [343, 116] on p "Pre-launch | Delta CarryGo - 23.8 Inch 2K Suitcase Stacked Monitor 120Hz Deskto…" at bounding box center [387, 116] width 149 height 13
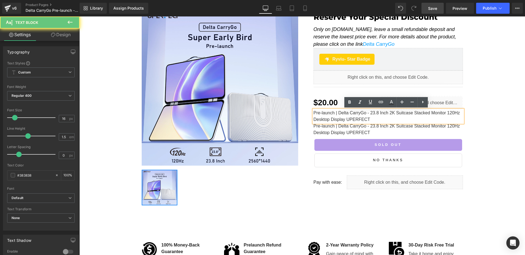
click at [356, 119] on p "Pre-launch | Delta CarryGo - 23.8 Inch 2K Suitcase Stacked Monitor 120Hz Deskto…" at bounding box center [387, 116] width 149 height 13
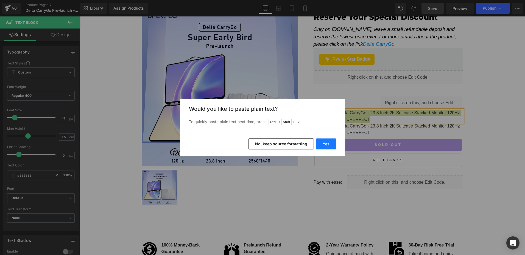
click at [331, 142] on button "Yes" at bounding box center [326, 144] width 20 height 11
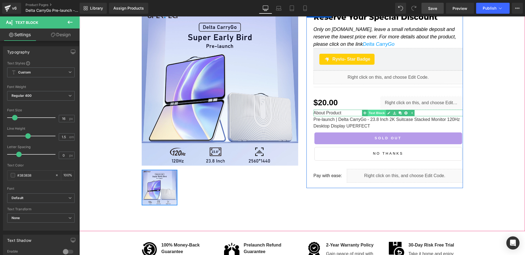
click at [376, 113] on span "Text Block" at bounding box center [376, 113] width 18 height 7
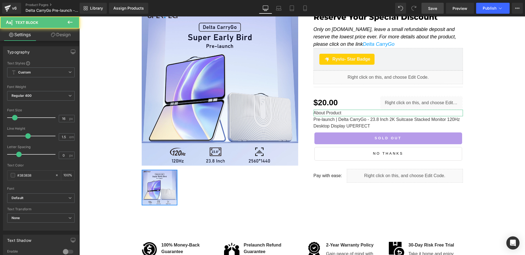
click at [51, 30] on link "Design" at bounding box center [61, 35] width 40 height 12
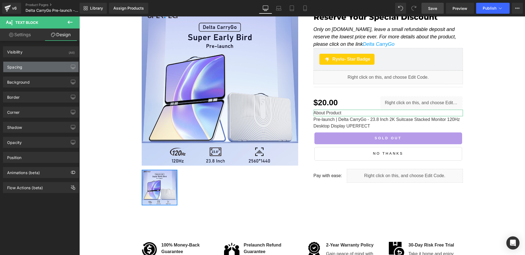
click at [25, 68] on div "Spacing" at bounding box center [40, 67] width 75 height 10
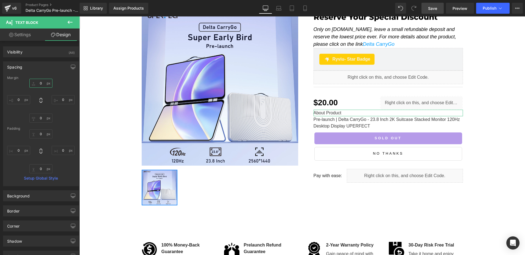
click at [45, 85] on input "0" at bounding box center [40, 83] width 23 height 9
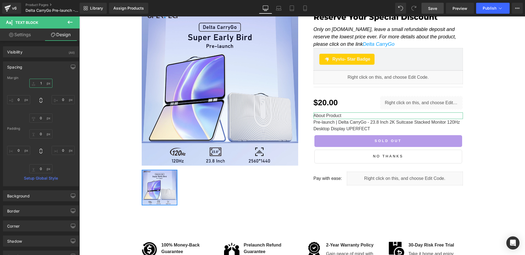
type input "15"
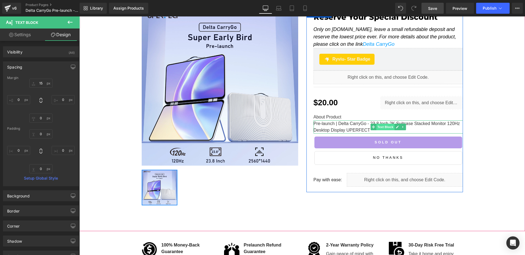
click at [381, 127] on span "Text Block" at bounding box center [385, 127] width 18 height 7
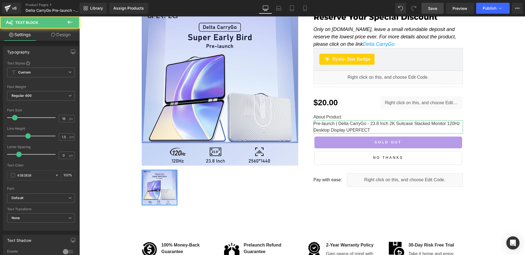
drag, startPoint x: 68, startPoint y: 30, endPoint x: 12, endPoint y: 68, distance: 67.4
click at [68, 30] on link "Design" at bounding box center [61, 35] width 40 height 12
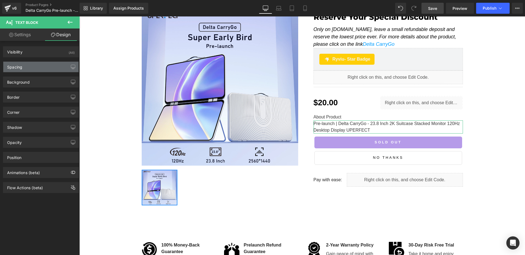
type input "0"
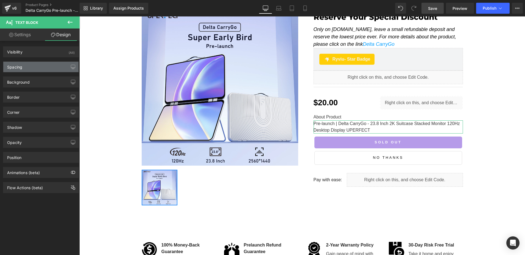
type input "0"
click at [13, 69] on div "Spacing" at bounding box center [14, 66] width 15 height 8
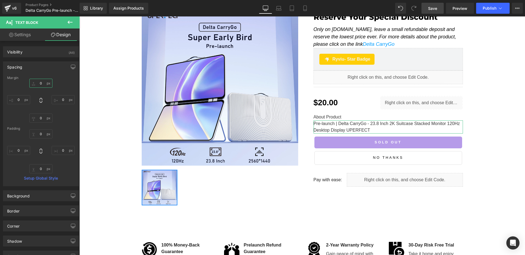
click at [41, 82] on input "0" at bounding box center [40, 83] width 23 height 9
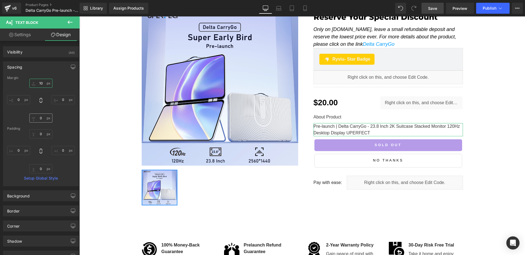
type input "10"
click at [43, 119] on input "0" at bounding box center [40, 118] width 23 height 9
type input "10"
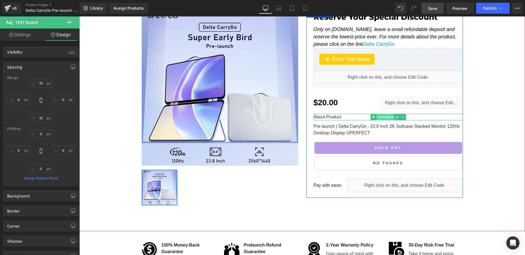
click at [380, 116] on span "Text Block" at bounding box center [385, 117] width 18 height 7
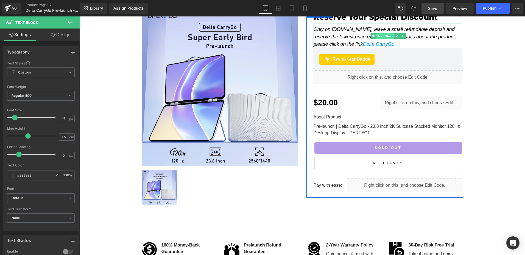
click at [383, 35] on span "Text Block" at bounding box center [385, 36] width 18 height 7
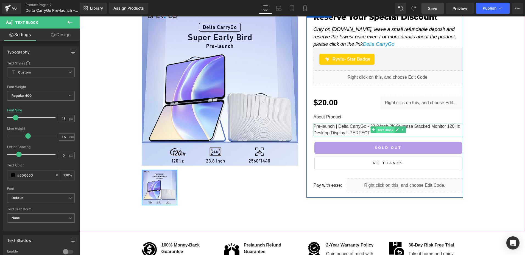
click at [384, 127] on span "Text Block" at bounding box center [385, 130] width 18 height 7
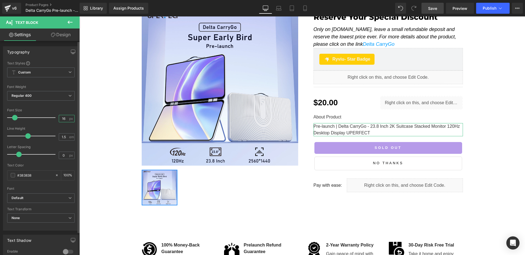
click at [60, 116] on input "16" at bounding box center [64, 118] width 10 height 7
type input "18"
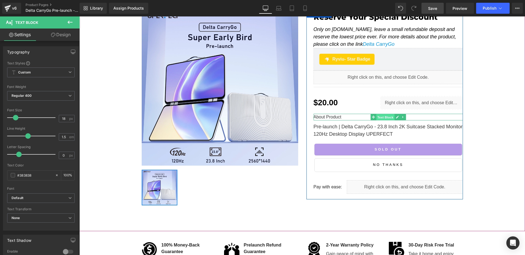
click at [378, 118] on span "Text Block" at bounding box center [385, 117] width 18 height 7
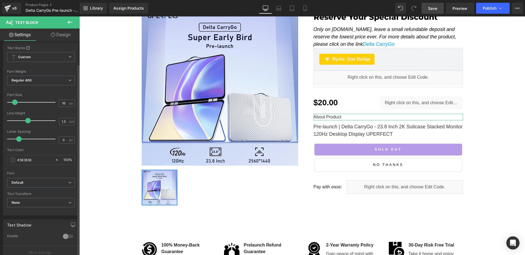
scroll to position [27, 0]
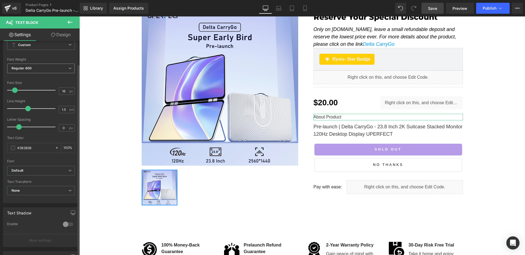
click at [37, 68] on span "Regular 400" at bounding box center [41, 69] width 68 height 10
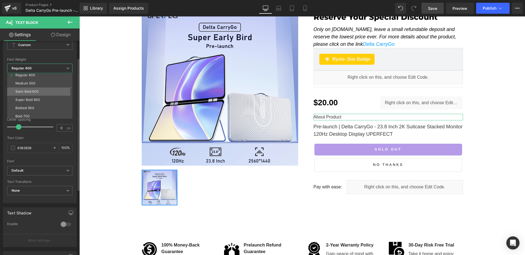
click at [36, 90] on div "Semi Bold 600" at bounding box center [26, 92] width 23 height 4
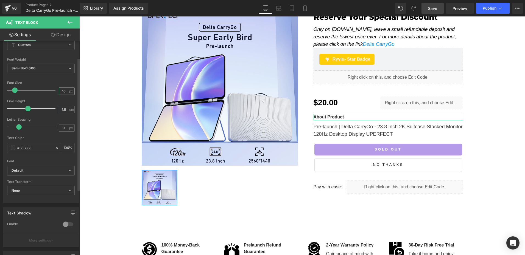
drag, startPoint x: 64, startPoint y: 93, endPoint x: 53, endPoint y: 92, distance: 10.5
click at [53, 92] on div "Font Size 16 px" at bounding box center [41, 90] width 68 height 18
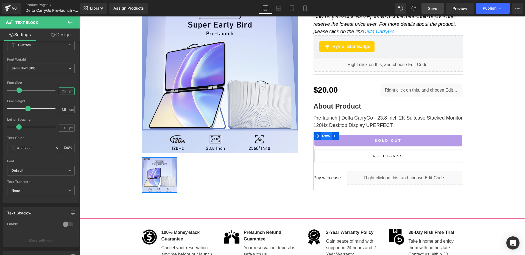
scroll to position [55, 0]
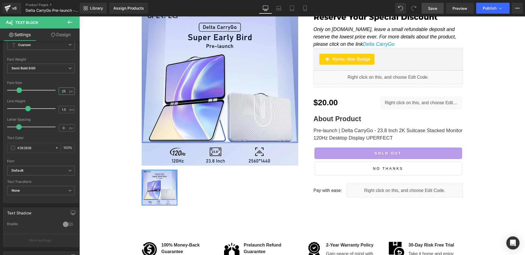
type input "25"
click at [435, 6] on span "Save" at bounding box center [432, 8] width 9 height 6
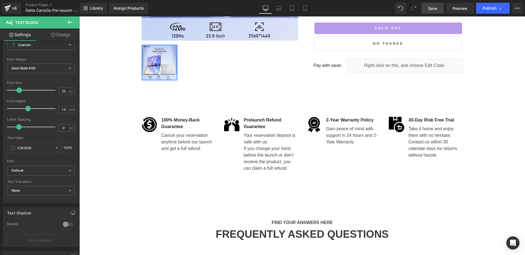
scroll to position [174, 0]
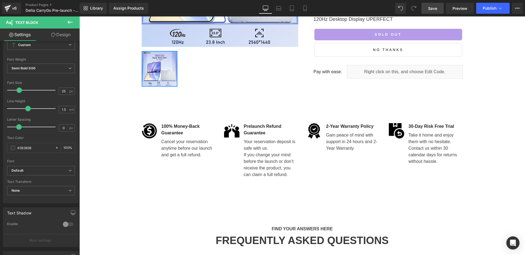
click at [439, 8] on link "Save" at bounding box center [432, 8] width 22 height 11
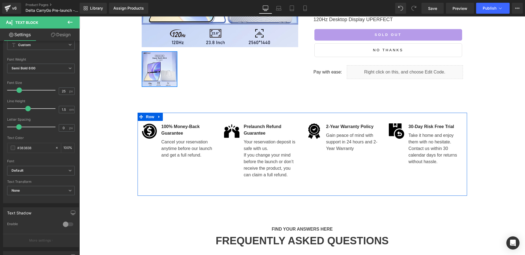
scroll to position [119, 0]
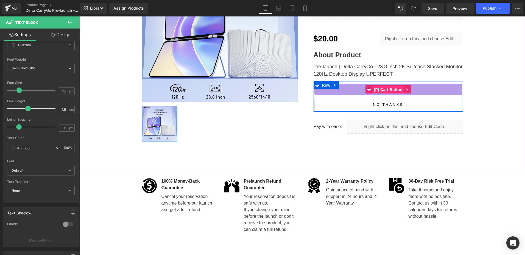
click at [380, 91] on span "(P) Cart Button" at bounding box center [387, 90] width 31 height 8
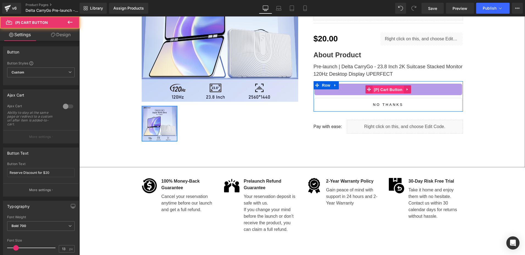
click at [386, 90] on span "(P) Cart Button" at bounding box center [387, 90] width 31 height 8
click at [386, 90] on span "(P) Cart Button" at bounding box center [387, 89] width 31 height 8
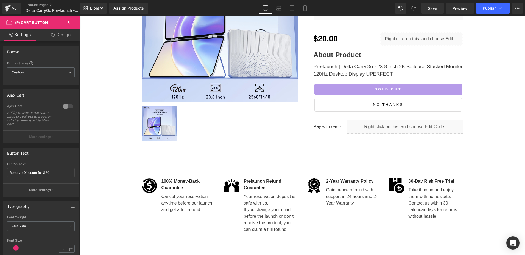
click at [58, 35] on link "Design" at bounding box center [61, 35] width 40 height 12
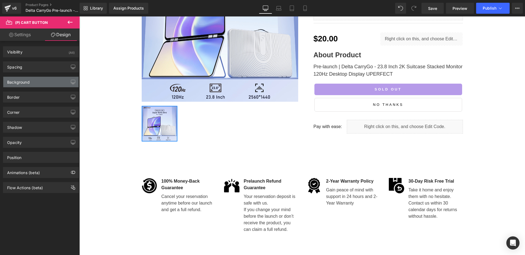
click at [27, 84] on div "Background" at bounding box center [18, 81] width 23 height 8
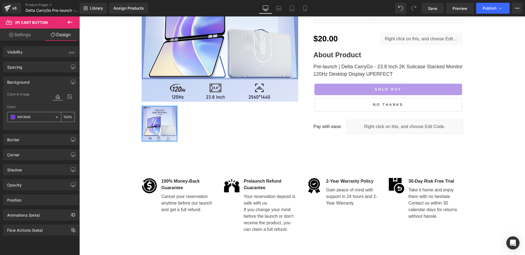
click at [37, 119] on input "#6f39d5" at bounding box center [34, 117] width 35 height 6
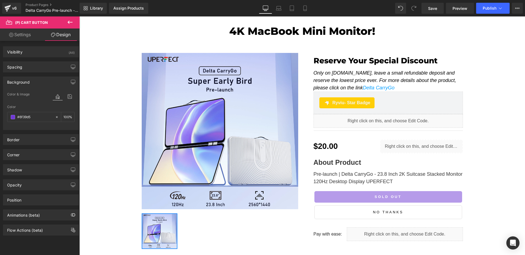
scroll to position [9, 0]
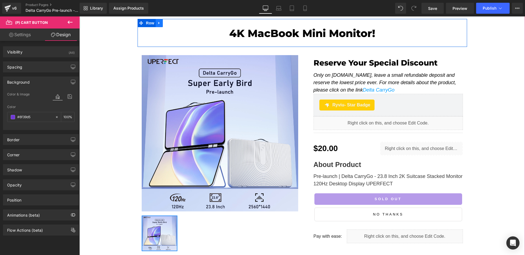
click at [157, 20] on link at bounding box center [159, 23] width 7 height 8
click at [172, 23] on icon at bounding box center [174, 23] width 4 height 4
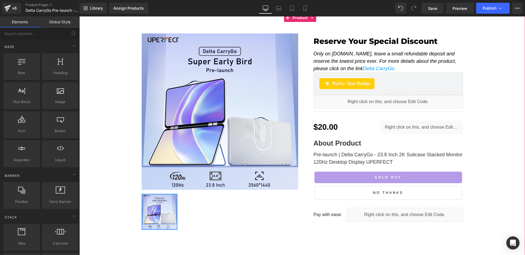
scroll to position [0, 0]
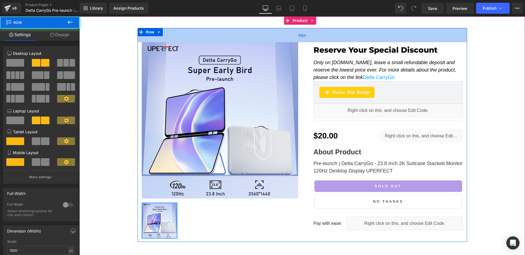
drag, startPoint x: 268, startPoint y: 29, endPoint x: 515, endPoint y: 32, distance: 247.5
click at [268, 35] on div "52px" at bounding box center [301, 35] width 329 height 14
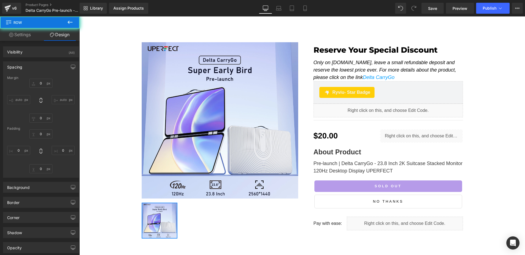
type input "0"
type input "52"
type input "0"
type input "11"
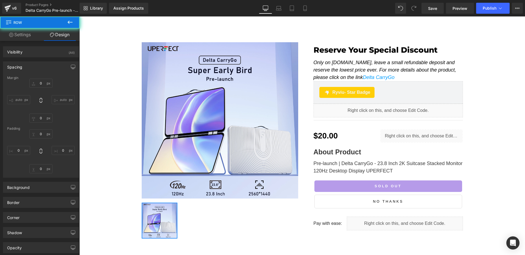
type input "0"
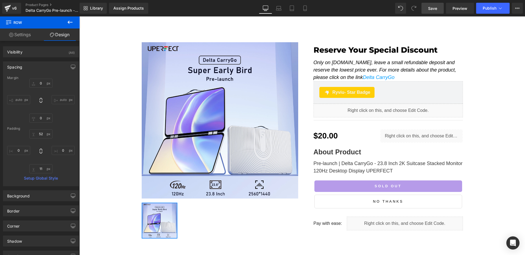
click at [437, 9] on span "Save" at bounding box center [432, 8] width 9 height 6
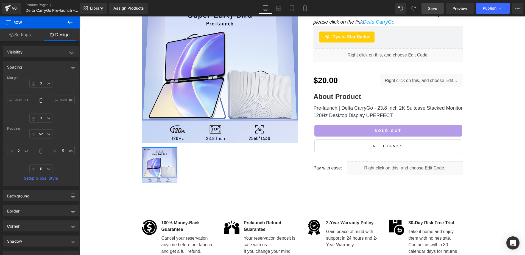
scroll to position [55, 0]
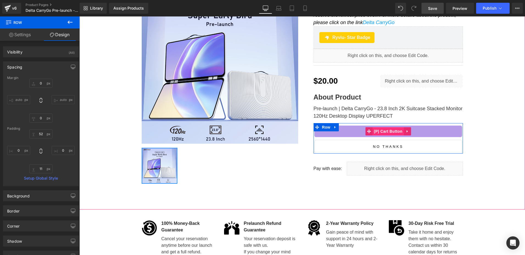
click at [384, 133] on span "(P) Cart Button" at bounding box center [387, 131] width 31 height 8
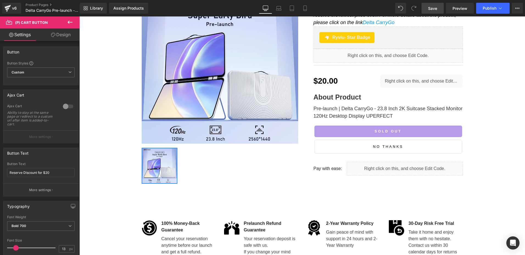
click at [432, 9] on span "Save" at bounding box center [432, 8] width 9 height 6
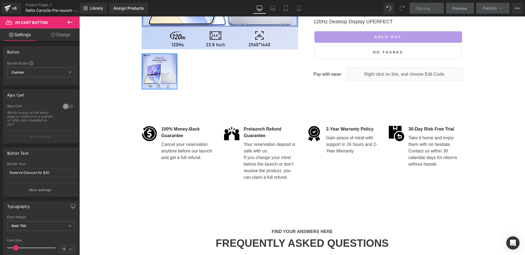
scroll to position [137, 0]
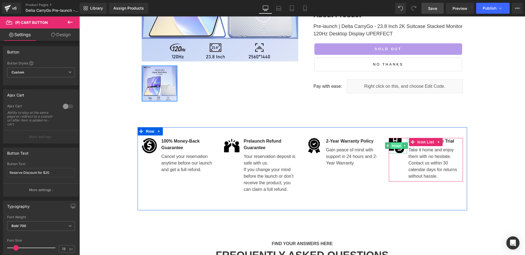
click at [395, 145] on span "Image" at bounding box center [396, 145] width 12 height 7
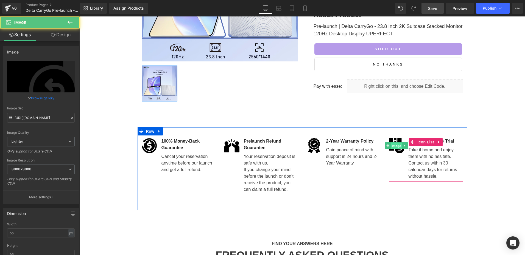
click at [395, 145] on span "Image" at bounding box center [396, 146] width 12 height 7
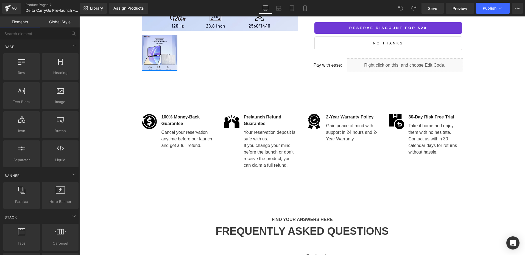
scroll to position [165, 0]
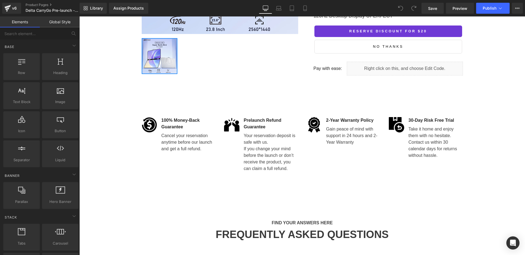
click at [147, 125] on div "Image" at bounding box center [151, 124] width 18 height 15
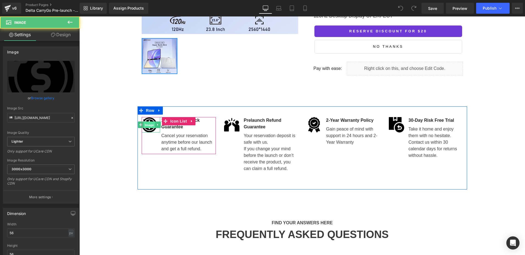
click at [147, 125] on span "Image" at bounding box center [150, 125] width 12 height 7
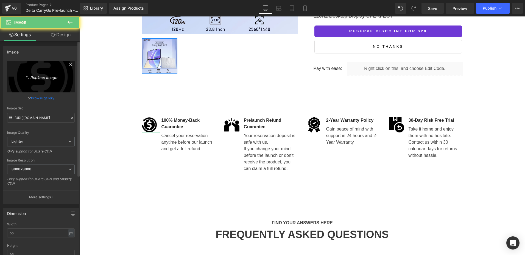
click at [29, 76] on icon at bounding box center [27, 77] width 5 height 5
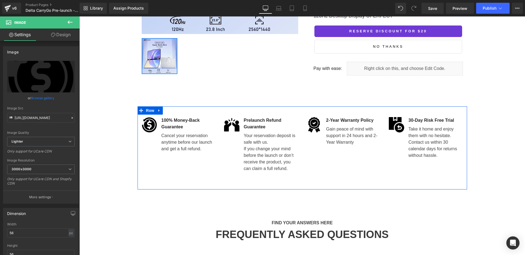
click at [394, 125] on span "Image" at bounding box center [398, 125] width 12 height 7
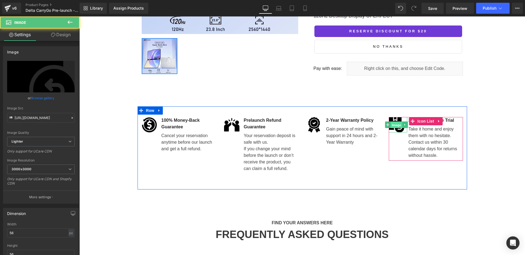
click at [394, 125] on span "Image" at bounding box center [396, 125] width 12 height 7
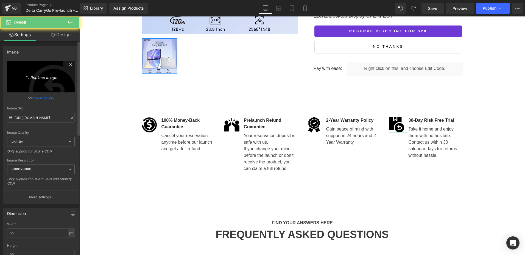
click at [49, 79] on icon "Replace Image" at bounding box center [41, 76] width 44 height 7
type input "C:\fakepath\return 拷贝.png"
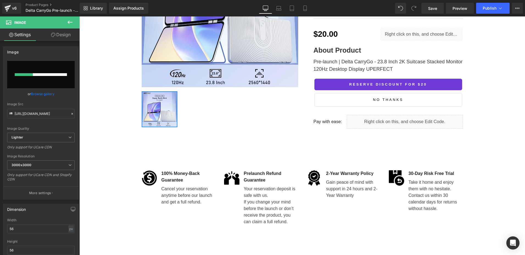
scroll to position [137, 0]
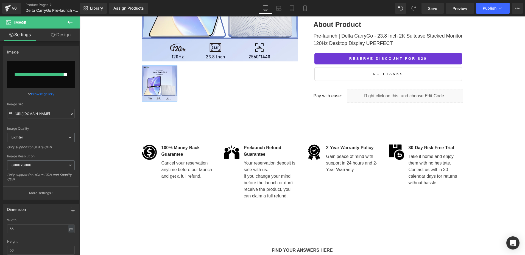
type input "https://ucarecdn.com/e6f72680-238f-4fb7-8680-b902200a23ff/-/format/auto/-/previ…"
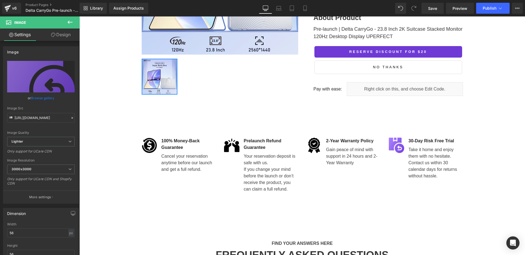
scroll to position [76, 0]
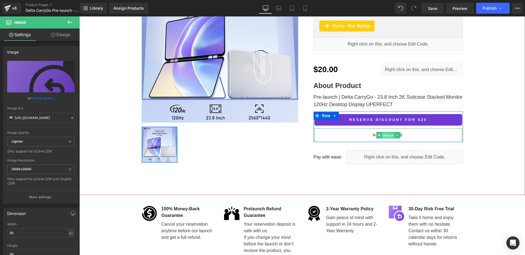
click at [386, 134] on span "Button" at bounding box center [388, 135] width 13 height 7
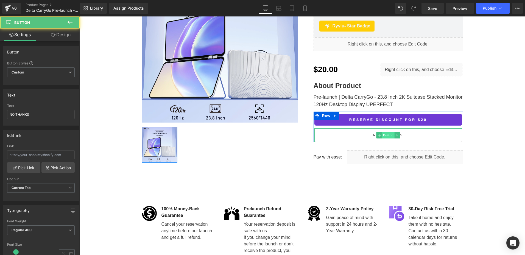
click at [386, 135] on span "Button" at bounding box center [388, 135] width 13 height 7
click at [382, 134] on span "Button" at bounding box center [388, 135] width 13 height 7
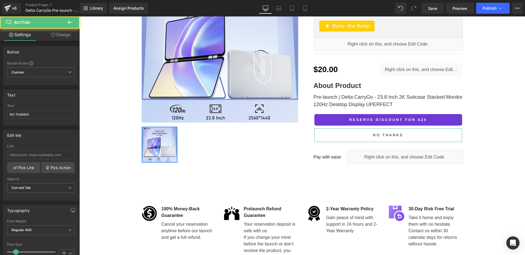
click at [61, 30] on link "Design" at bounding box center [61, 35] width 40 height 12
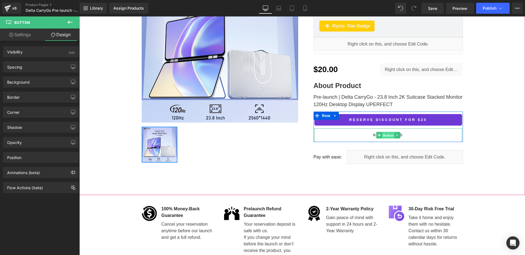
click at [387, 133] on span "Button" at bounding box center [388, 135] width 13 height 7
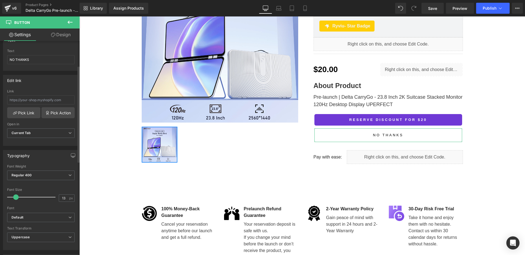
scroll to position [82, 0]
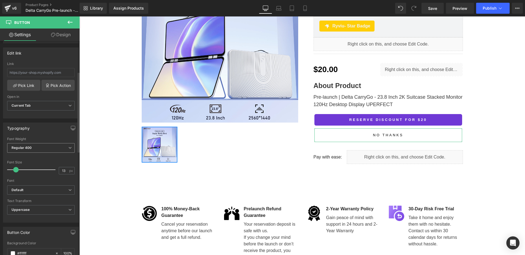
click at [35, 149] on span "Regular 400" at bounding box center [41, 148] width 68 height 10
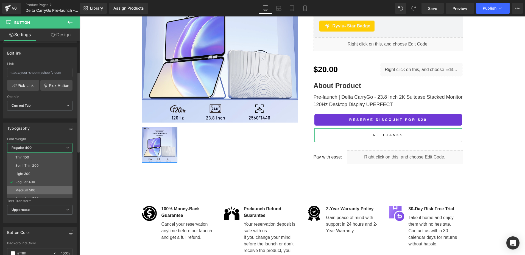
click at [35, 191] on div "Medium 500" at bounding box center [25, 191] width 20 height 4
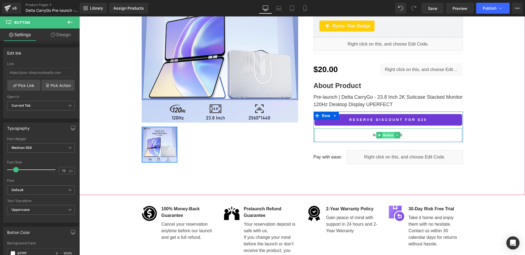
click at [385, 133] on span "Button" at bounding box center [388, 135] width 13 height 7
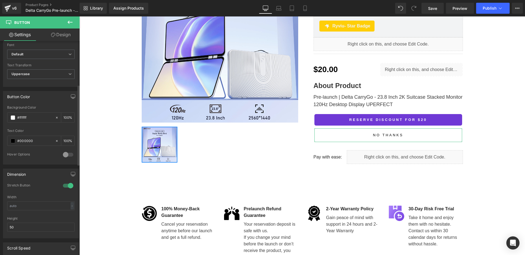
scroll to position [220, 0]
click at [35, 116] on input "#ffffff" at bounding box center [34, 116] width 35 height 6
click at [35, 139] on input "#000000" at bounding box center [34, 140] width 35 height 6
paste input "Pre-launch | Delta CarryGo - 23.8 Inch 2K Suitcase Stacked Monitor 120Hz Deskto…"
type input "Pre-launch | Delta CarryGo - 23.8 Inch 2K Suitcase Stacked Monitor 120Hz Deskto…"
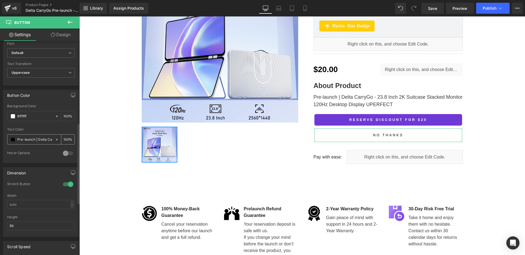
scroll to position [0, 132]
type input "0"
type input "#000000"
type input "100"
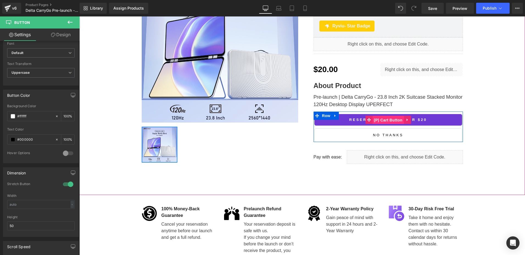
click at [386, 119] on span "(P) Cart Button" at bounding box center [387, 120] width 31 height 8
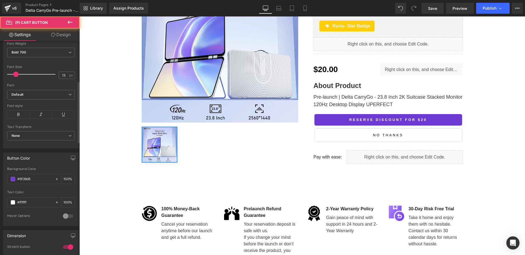
scroll to position [192, 0]
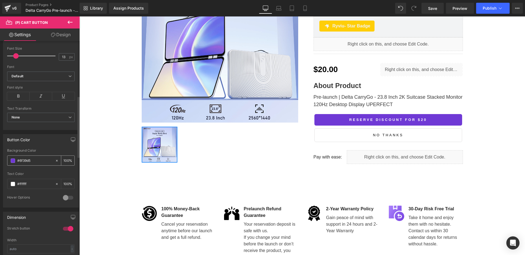
click at [40, 160] on input "#6f39d5" at bounding box center [34, 161] width 35 height 6
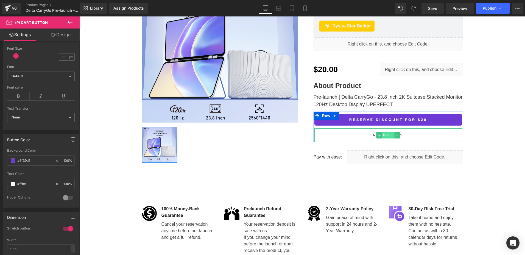
click at [384, 133] on span "Button" at bounding box center [388, 135] width 13 height 7
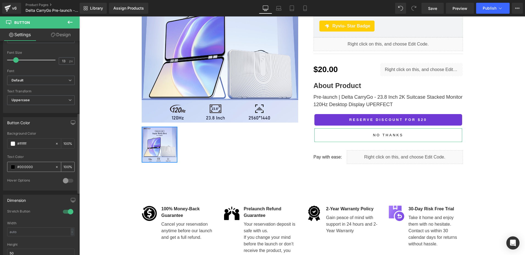
click at [35, 164] on input "#000000" at bounding box center [34, 167] width 35 height 6
paste input "6f39d5"
type input "#6f39d5"
click at [57, 28] on span "Button" at bounding box center [32, 22] width 55 height 12
click at [56, 37] on link "Design" at bounding box center [61, 35] width 40 height 12
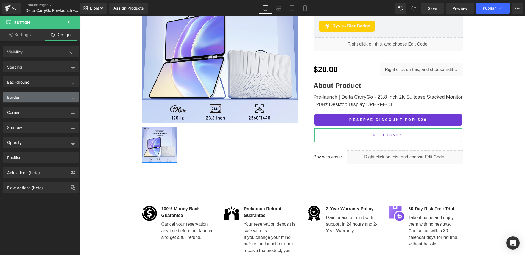
click at [28, 97] on div "Border" at bounding box center [40, 97] width 75 height 10
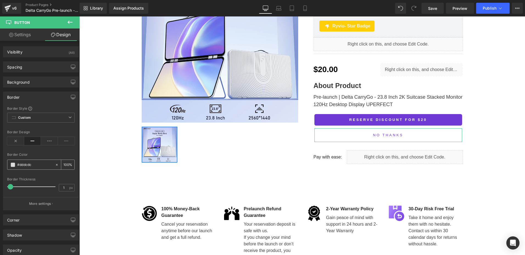
click at [33, 165] on input "#dddcdc" at bounding box center [34, 165] width 35 height 6
paste input "6f39d5"
type input "#6f39d5"
click at [64, 187] on input "1" at bounding box center [64, 187] width 10 height 7
type input "2"
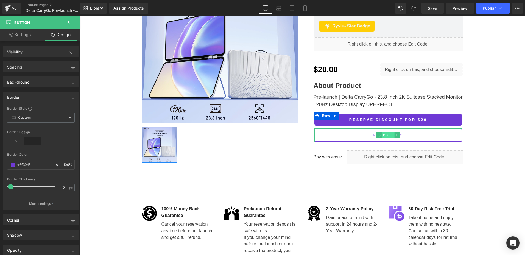
click at [383, 137] on span "Button" at bounding box center [388, 135] width 13 height 7
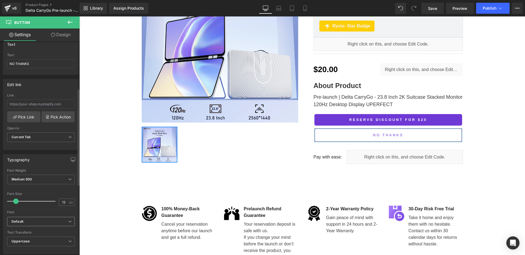
scroll to position [110, 0]
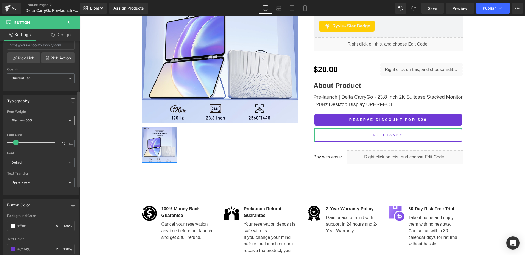
click at [30, 120] on b "Medium 500" at bounding box center [22, 120] width 20 height 4
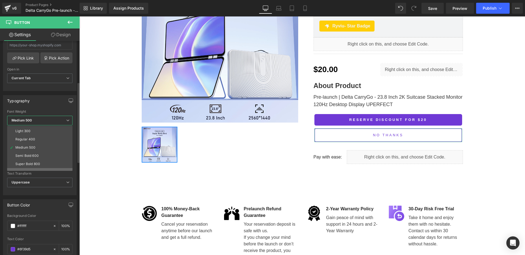
scroll to position [27, 0]
click at [32, 144] on div "Semi Bold 600" at bounding box center [26, 144] width 23 height 4
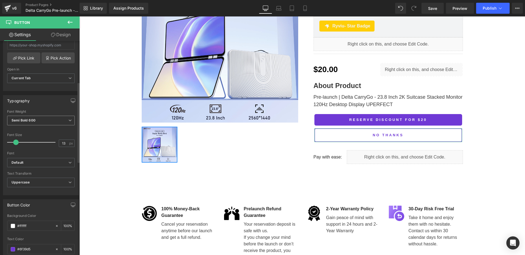
click at [35, 121] on b "Semi Bold 600" at bounding box center [24, 120] width 24 height 4
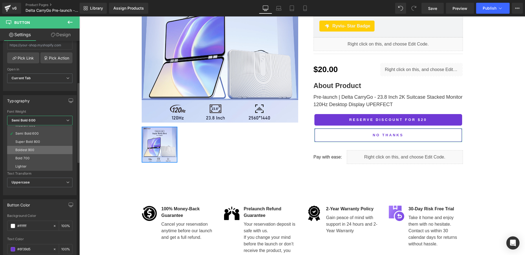
scroll to position [46, 0]
click at [34, 146] on li "Boldest 900" at bounding box center [41, 142] width 68 height 8
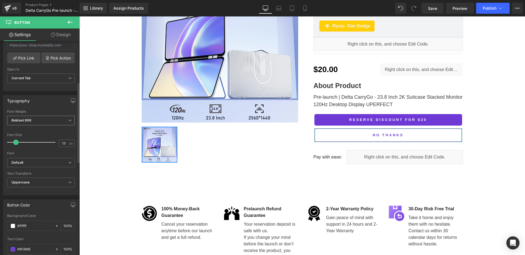
click at [37, 122] on span "Boldest 900" at bounding box center [41, 121] width 68 height 10
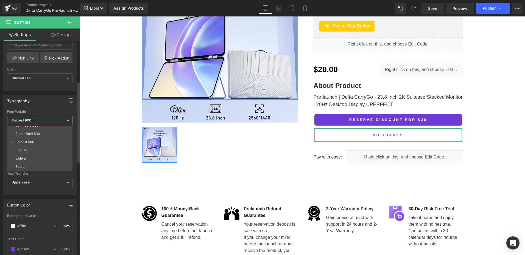
click at [36, 133] on div "Super Bold 800" at bounding box center [27, 134] width 25 height 4
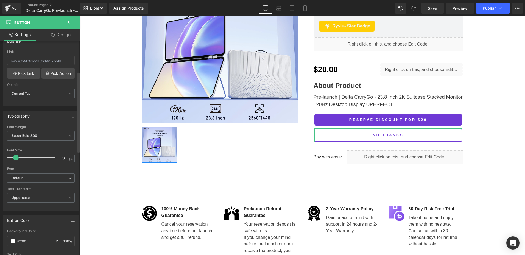
scroll to position [82, 0]
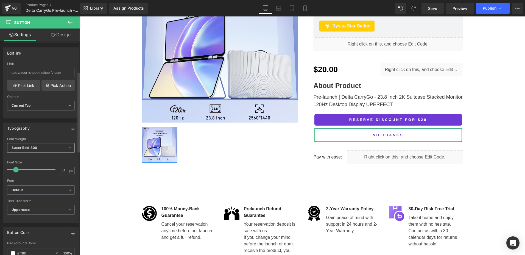
click at [35, 150] on b "Super Bold 800" at bounding box center [25, 148] width 26 height 4
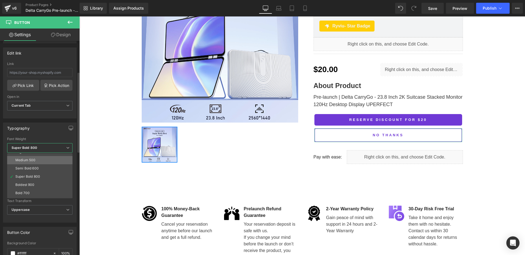
scroll to position [18, 0]
click at [39, 177] on li "Semi Bold 600" at bounding box center [41, 180] width 68 height 8
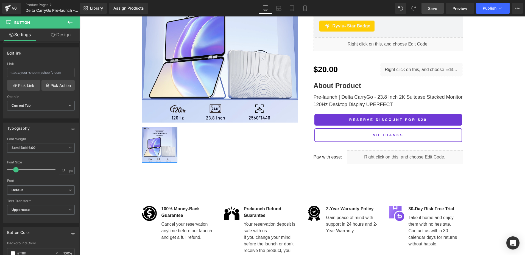
click at [432, 9] on span "Save" at bounding box center [432, 8] width 9 height 6
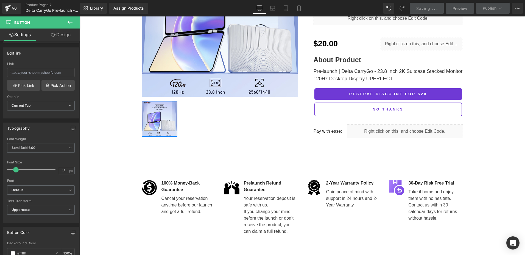
scroll to position [103, 0]
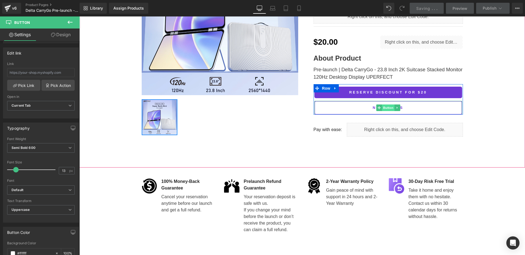
click at [386, 108] on span "Button" at bounding box center [388, 108] width 13 height 7
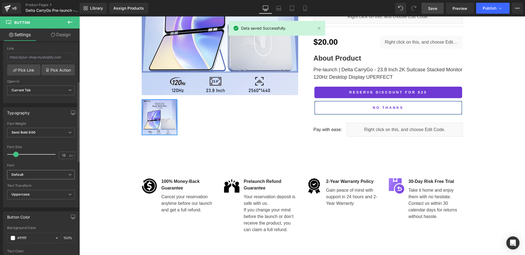
scroll to position [110, 0]
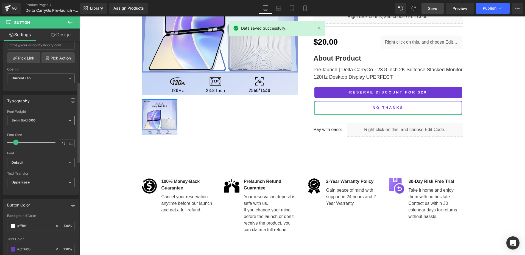
click at [37, 122] on span "Semi Bold 600" at bounding box center [41, 121] width 68 height 10
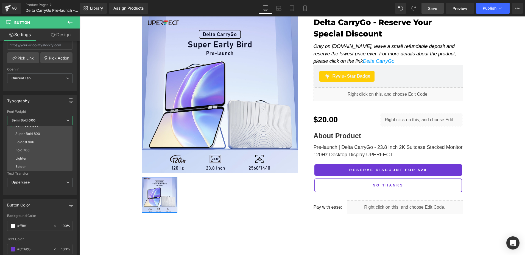
scroll to position [21, 0]
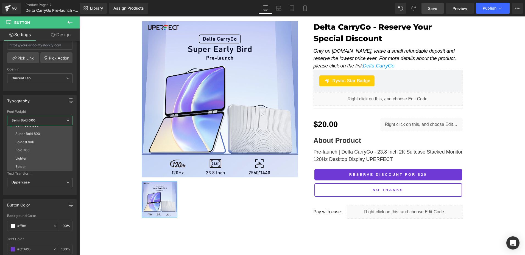
click at [430, 8] on span "Save" at bounding box center [432, 8] width 9 height 6
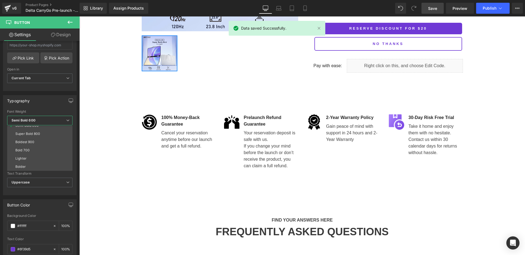
scroll to position [158, 0]
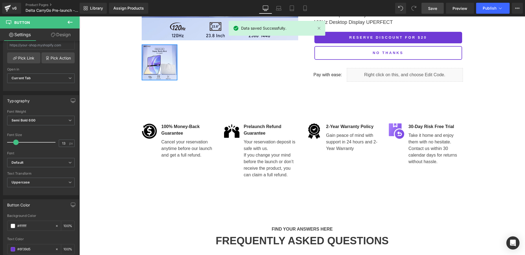
click at [149, 129] on body "Sale Off (P) Image ‹ › (P) Image List Delta CarryGo - Reserve Your Special Disc…" at bounding box center [301, 153] width 445 height 590
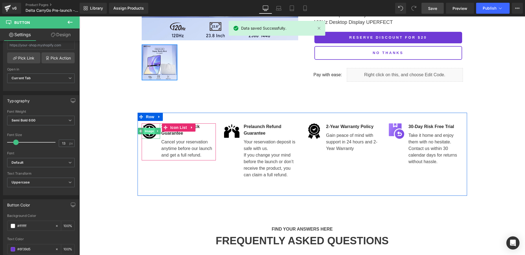
click at [151, 133] on span "Image" at bounding box center [150, 131] width 12 height 7
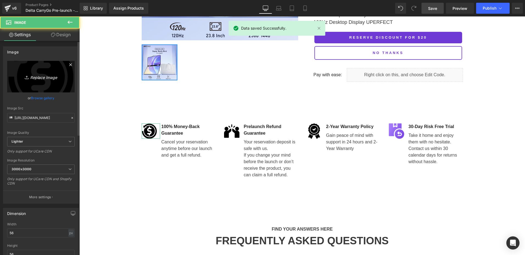
click at [42, 81] on link "Replace Image" at bounding box center [41, 77] width 68 height 32
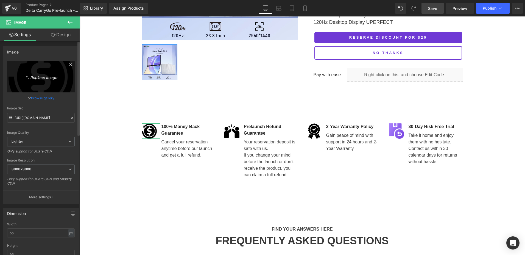
type input "C:\fakepath\return 拷贝.png"
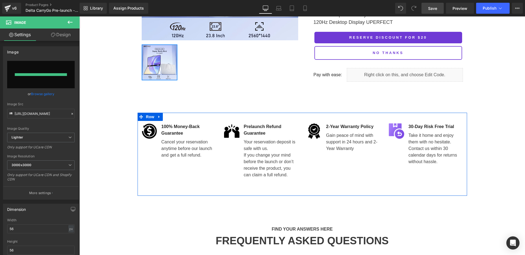
type input "https://ucarecdn.com/b72bc96f-1468-4e01-bf24-aa059594f11b/-/format/auto/-/previ…"
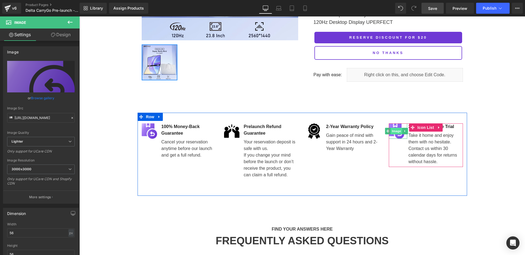
click at [395, 132] on span "Image" at bounding box center [396, 131] width 12 height 7
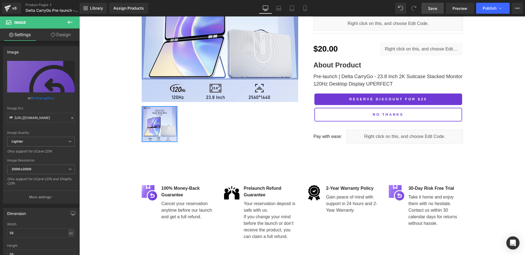
scroll to position [131, 0]
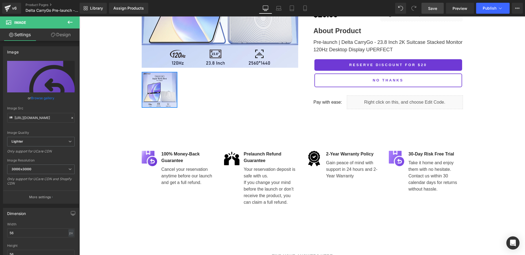
click at [437, 8] on span "Save" at bounding box center [432, 8] width 9 height 6
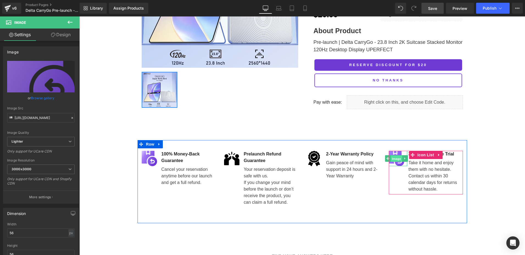
click at [396, 160] on span "Image" at bounding box center [396, 159] width 12 height 7
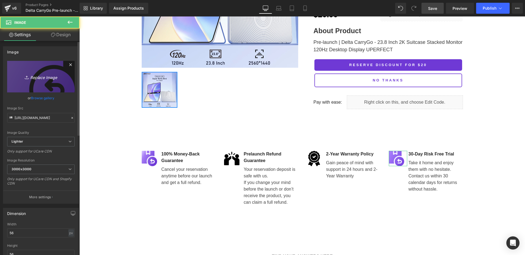
click at [15, 83] on link "Replace Image" at bounding box center [41, 77] width 68 height 32
type input "C:\fakepath\return 拷贝.png"
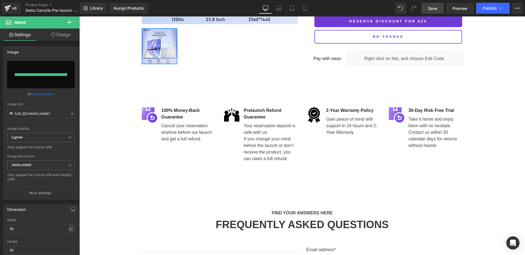
type input "https://ucarecdn.com/34b44370-5ef9-440a-a85b-132841fa2cb4/-/format/auto/-/previ…"
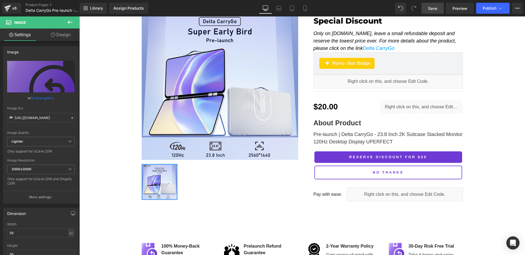
scroll to position [21, 0]
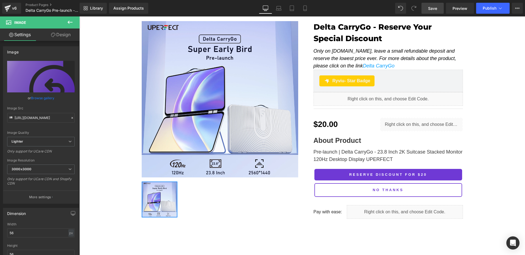
click at [433, 9] on span "Save" at bounding box center [432, 8] width 9 height 6
click at [457, 12] on link "Preview" at bounding box center [460, 8] width 28 height 11
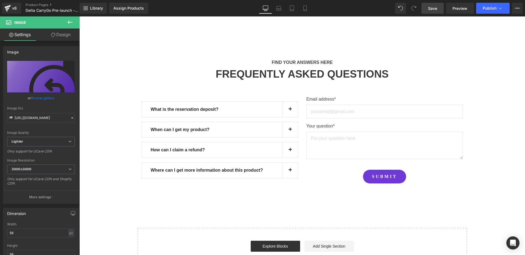
scroll to position [296, 0]
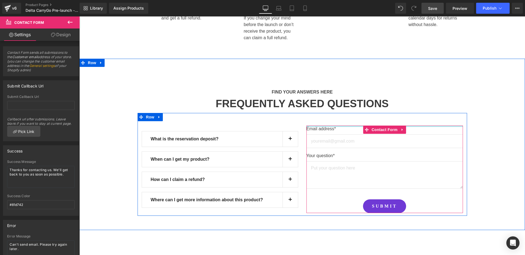
drag, startPoint x: 337, startPoint y: 126, endPoint x: 333, endPoint y: 121, distance: 6.6
click at [333, 121] on div "What is the reservation deposit? Text Block By leaving a small deposit, you res…" at bounding box center [301, 164] width 329 height 103
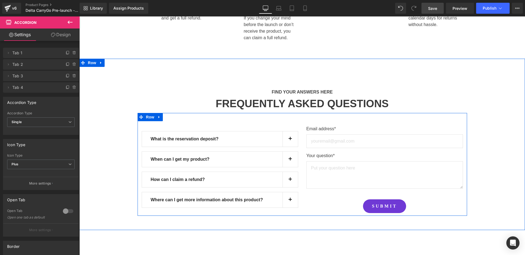
drag, startPoint x: 240, startPoint y: 130, endPoint x: 239, endPoint y: 128, distance: 3.1
click at [239, 128] on div "What is the reservation deposit? Text Block By leaving a small deposit, you res…" at bounding box center [219, 170] width 165 height 88
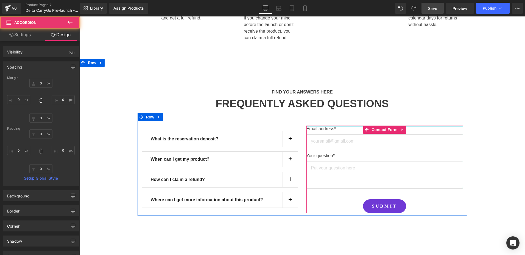
click at [340, 127] on div at bounding box center [384, 126] width 156 height 1
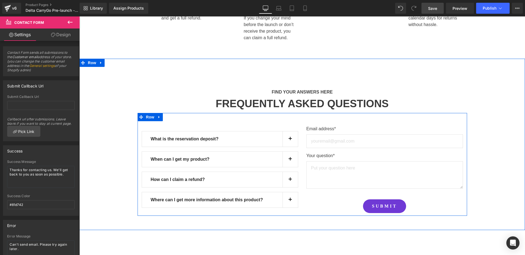
drag, startPoint x: 343, startPoint y: 125, endPoint x: 339, endPoint y: 122, distance: 5.1
click at [339, 122] on div "What is the reservation deposit? Text Block By leaving a small deposit, you res…" at bounding box center [301, 164] width 329 height 103
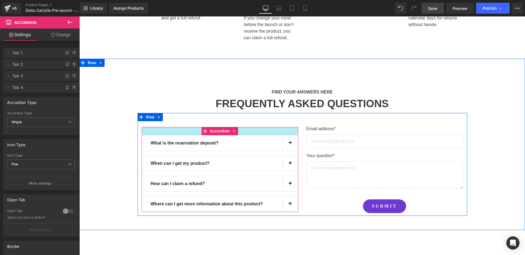
drag, startPoint x: 250, startPoint y: 131, endPoint x: 252, endPoint y: 139, distance: 8.5
click at [252, 139] on div "What is the reservation deposit? Text Block By leaving a small deposit, you res…" at bounding box center [220, 169] width 156 height 85
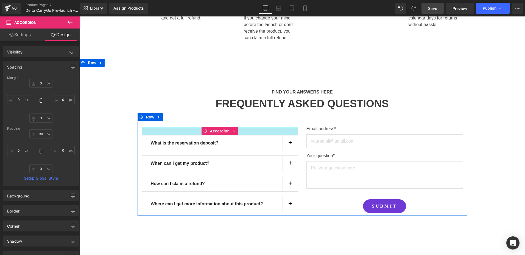
type input "29px"
click at [257, 132] on div at bounding box center [220, 131] width 156 height 8
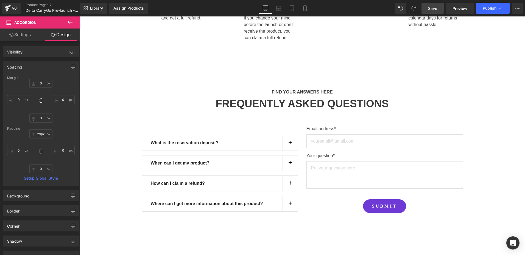
click at [436, 7] on span "Save" at bounding box center [432, 8] width 9 height 6
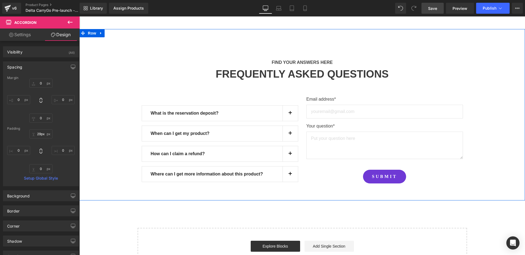
scroll to position [268, 0]
